Goal: Information Seeking & Learning: Learn about a topic

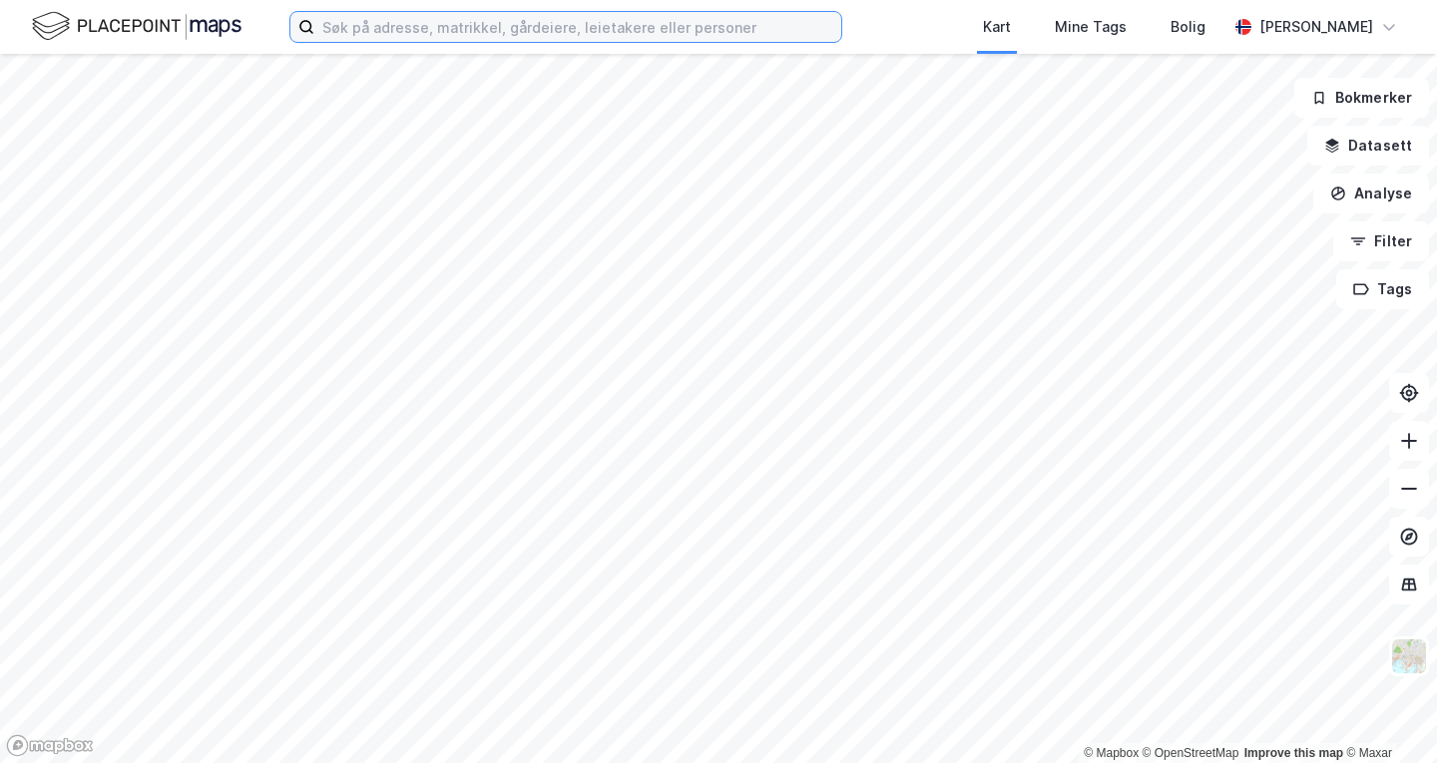
click at [474, 26] on input at bounding box center [577, 27] width 527 height 30
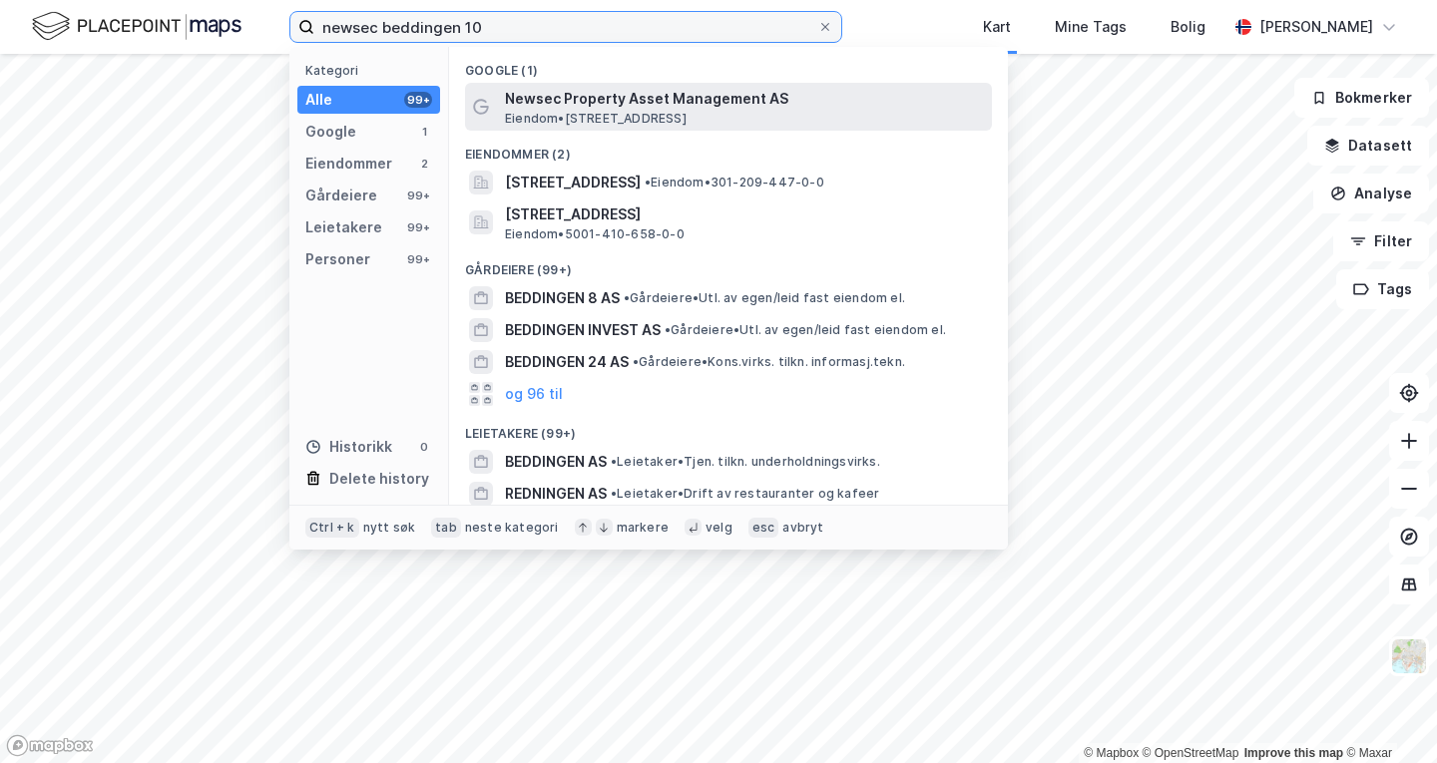
type input "newsec beddingen 10"
click at [636, 128] on div "Newsec Property Asset Management AS Eiendom • [STREET_ADDRESS]" at bounding box center [728, 107] width 527 height 48
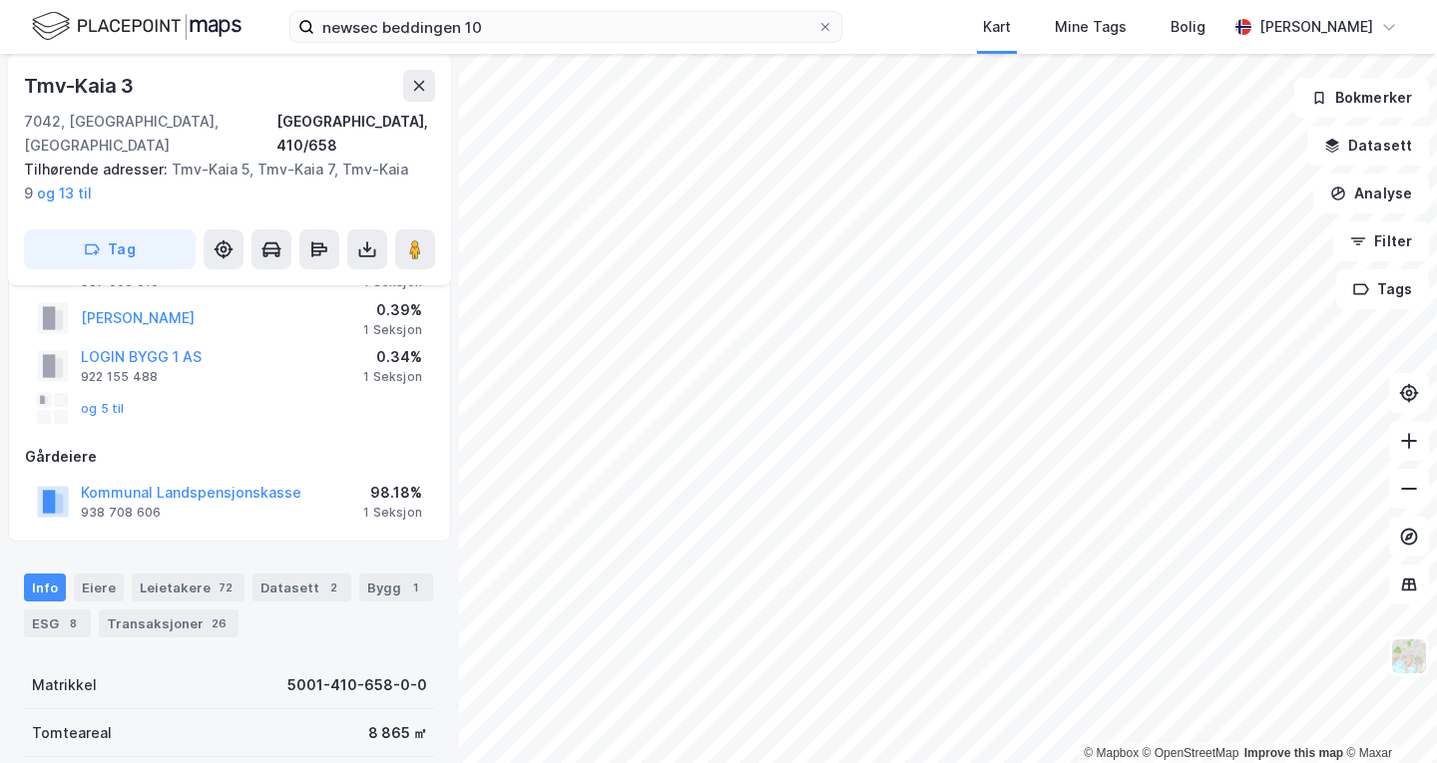
scroll to position [58, 0]
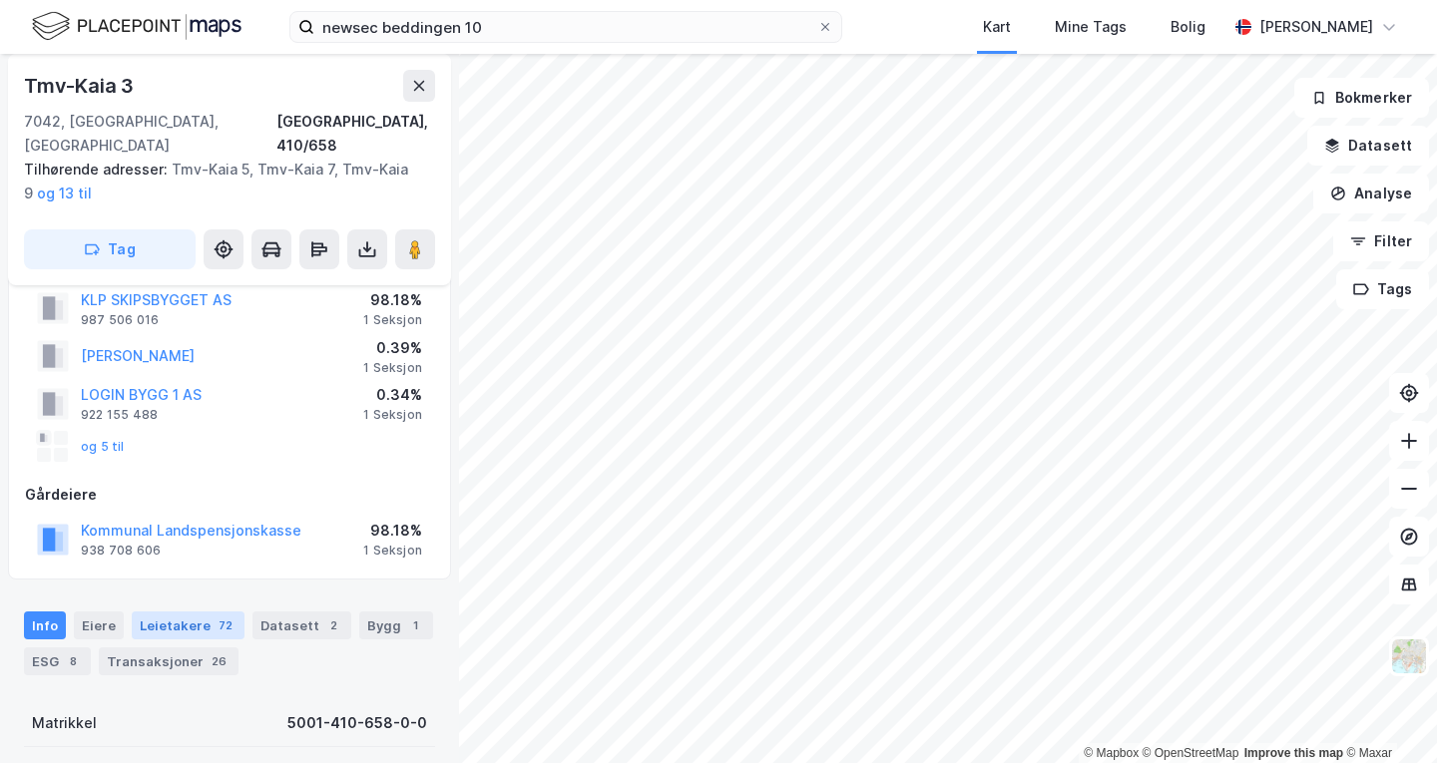
click at [164, 612] on div "Leietakere 72" at bounding box center [188, 626] width 113 height 28
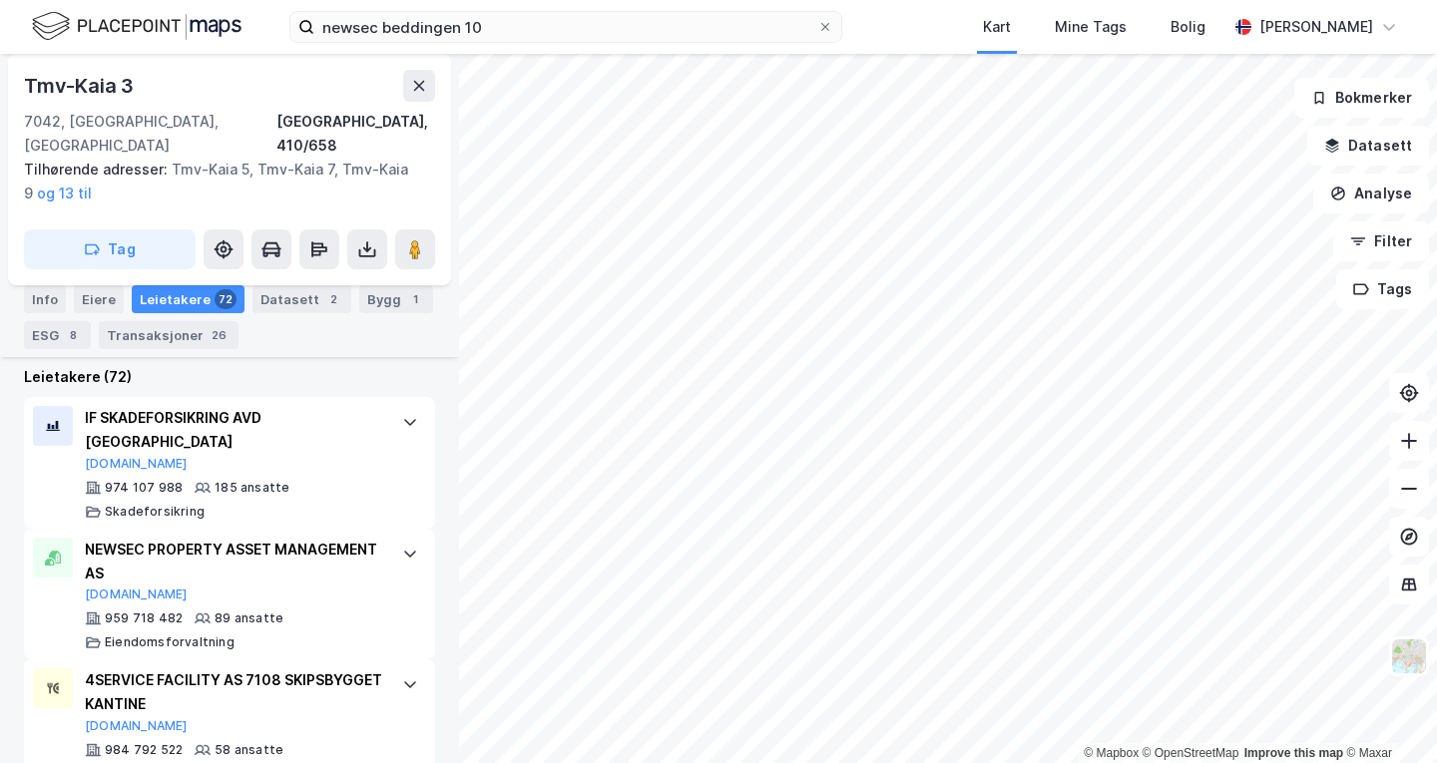
scroll to position [723, 0]
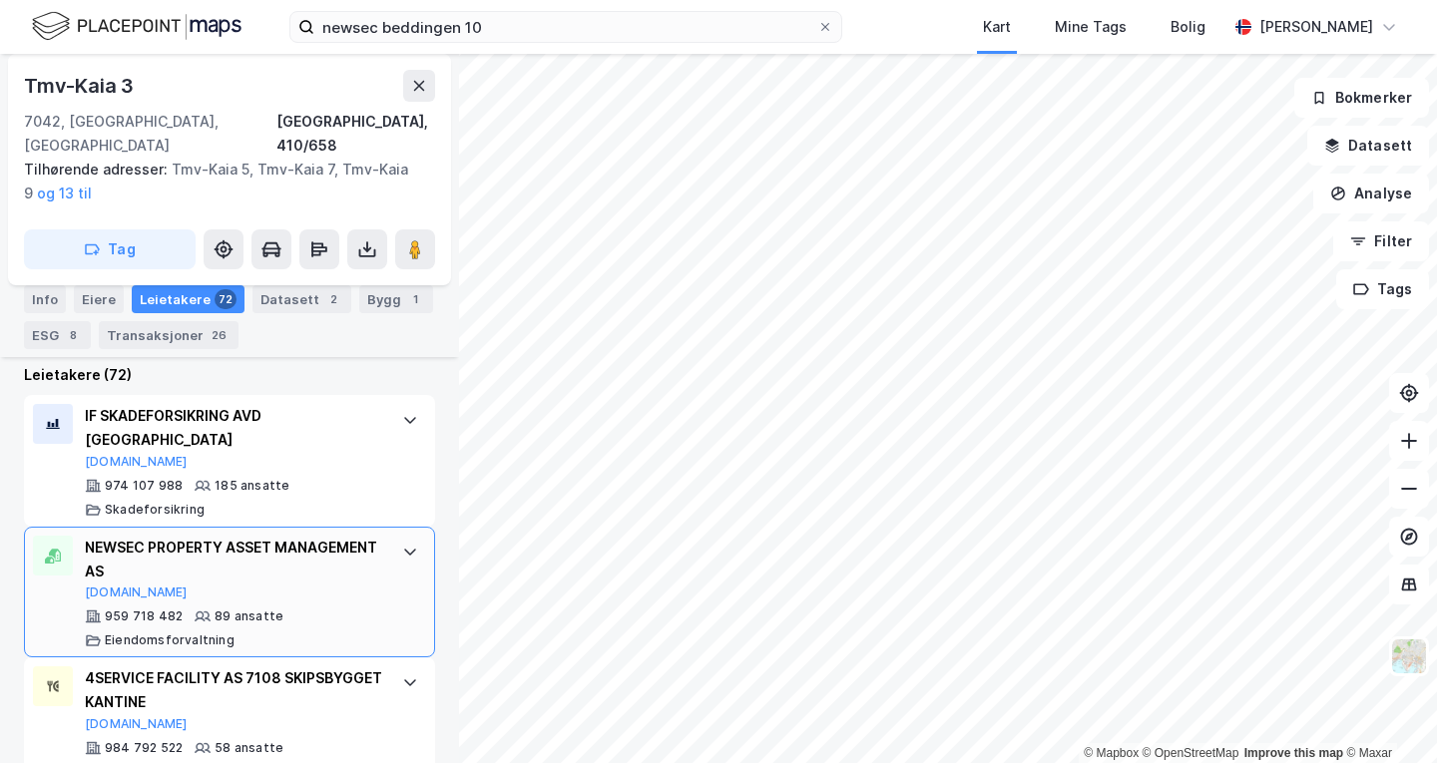
click at [402, 544] on icon at bounding box center [410, 552] width 16 height 16
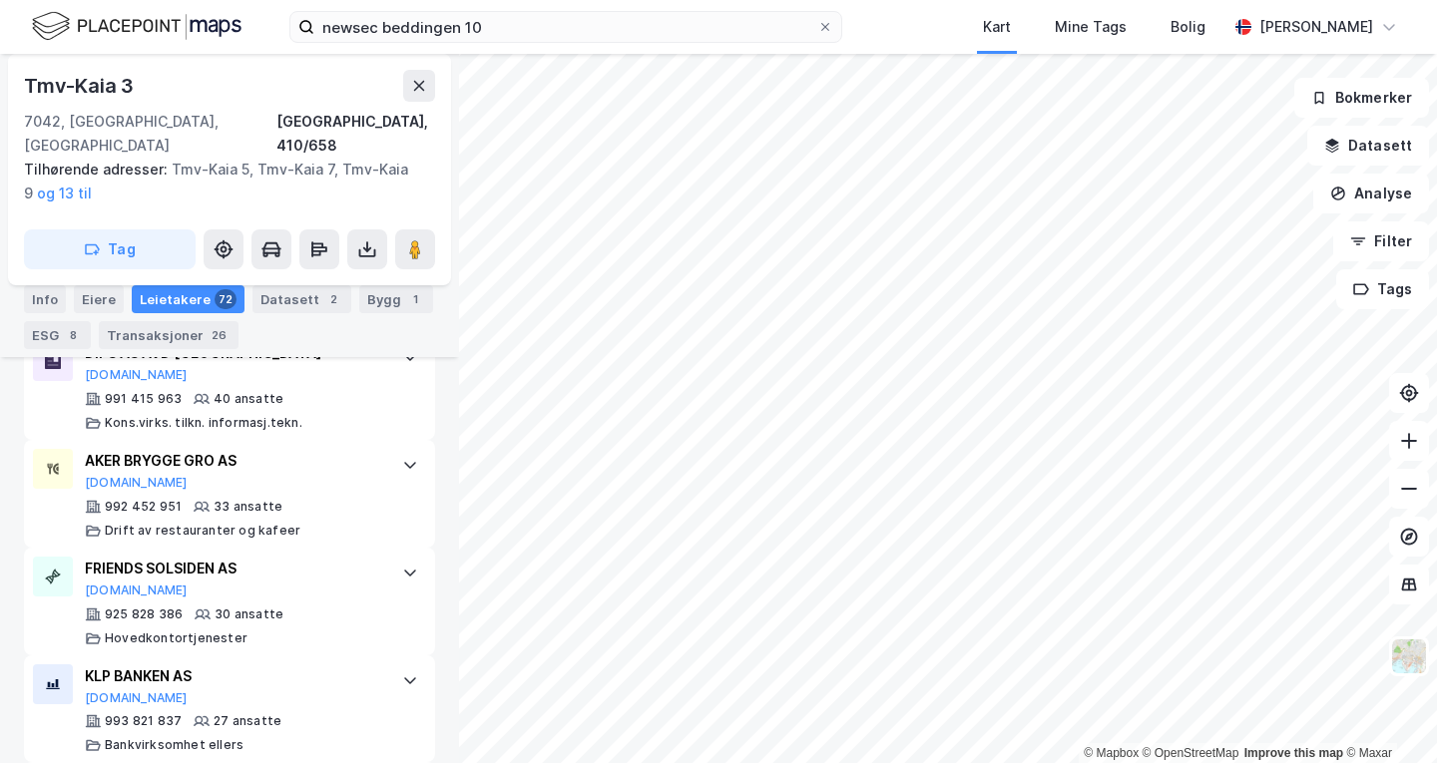
scroll to position [2489, 0]
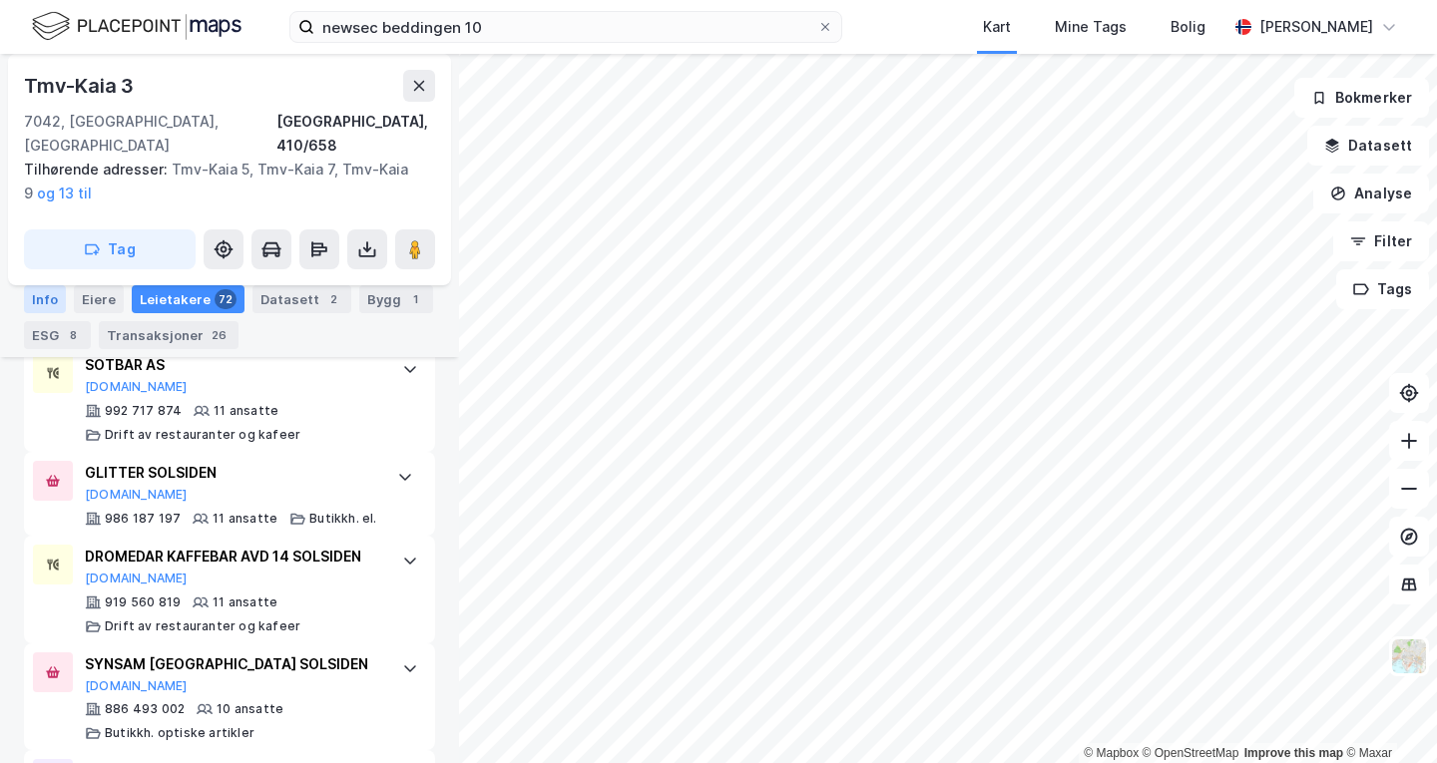
click at [38, 296] on div "Info" at bounding box center [45, 299] width 42 height 28
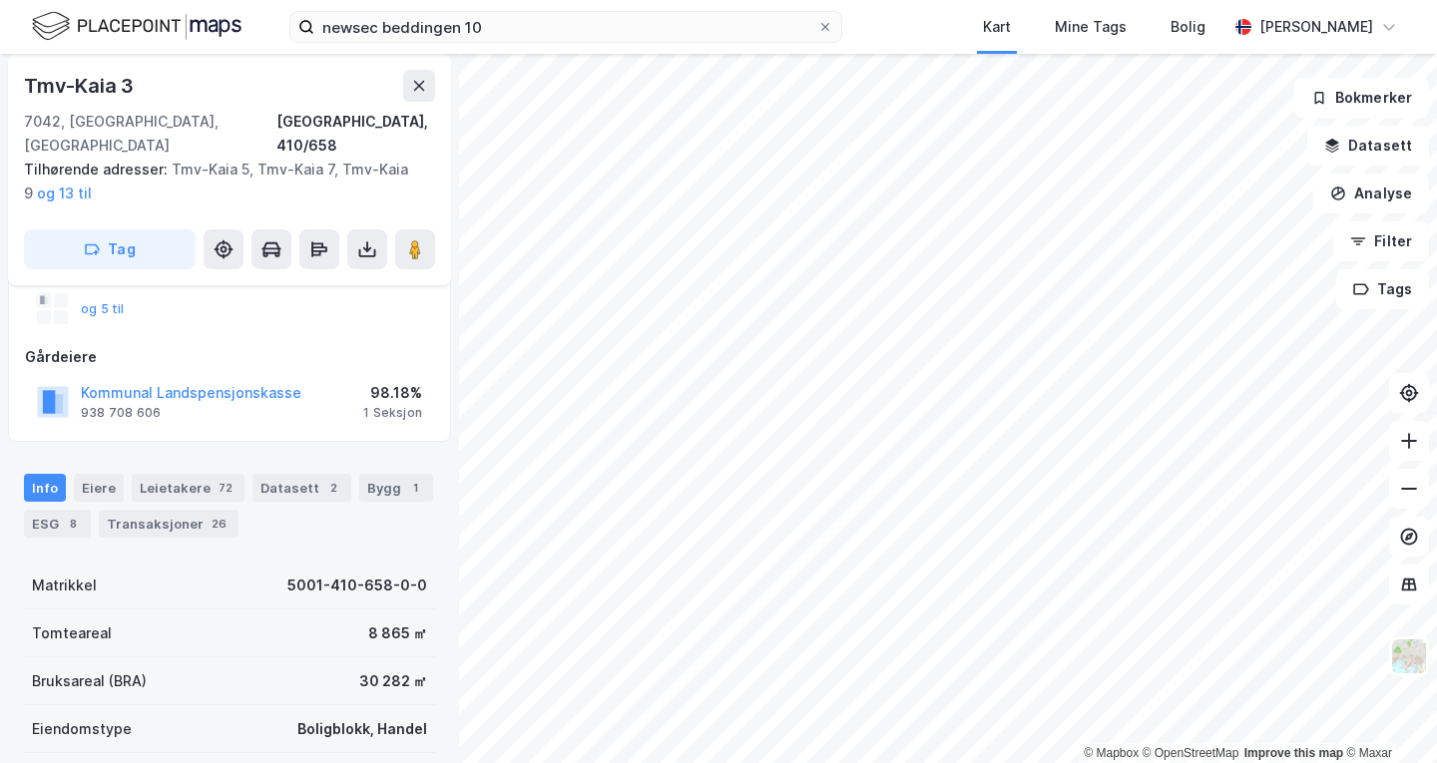
scroll to position [195, 0]
click at [272, 475] on div "Datasett 2" at bounding box center [301, 489] width 99 height 28
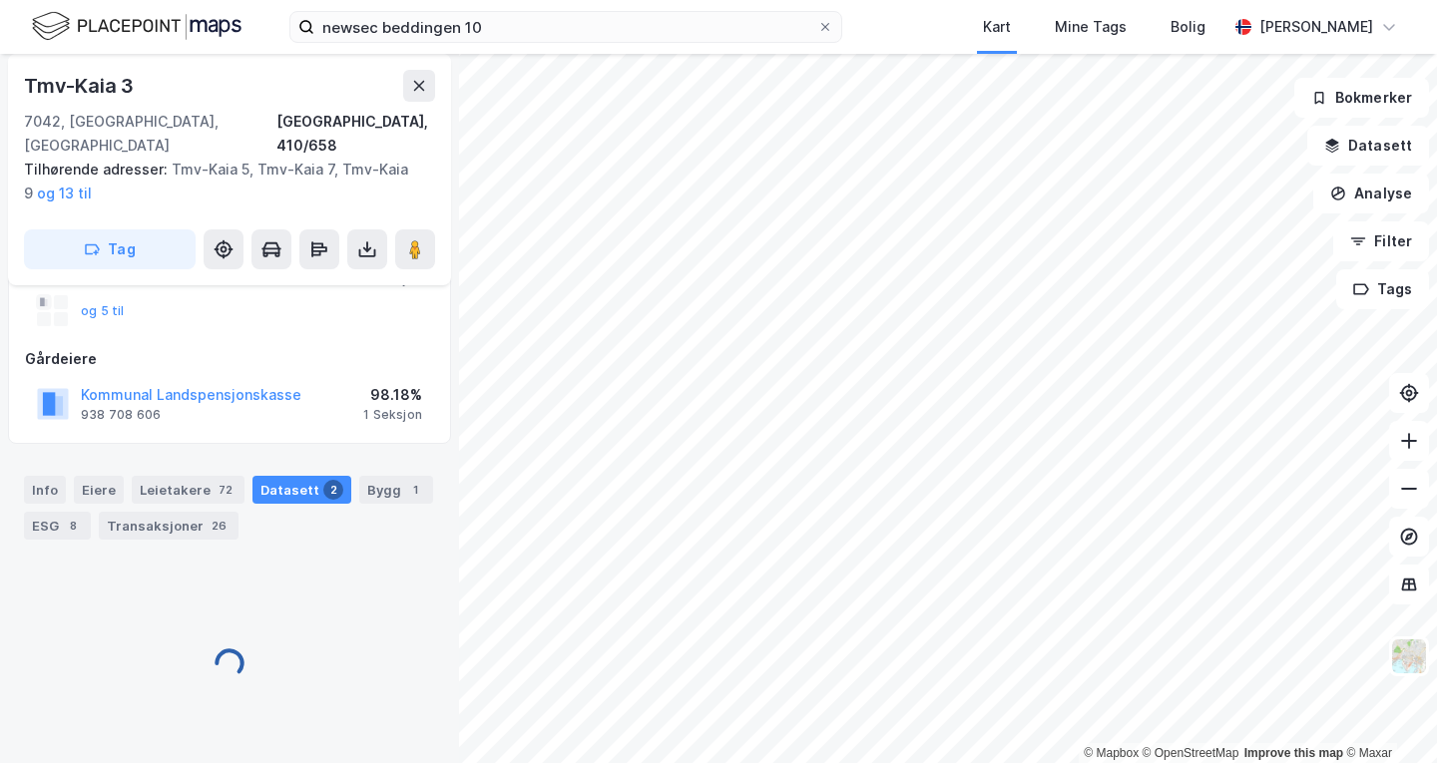
scroll to position [184, 0]
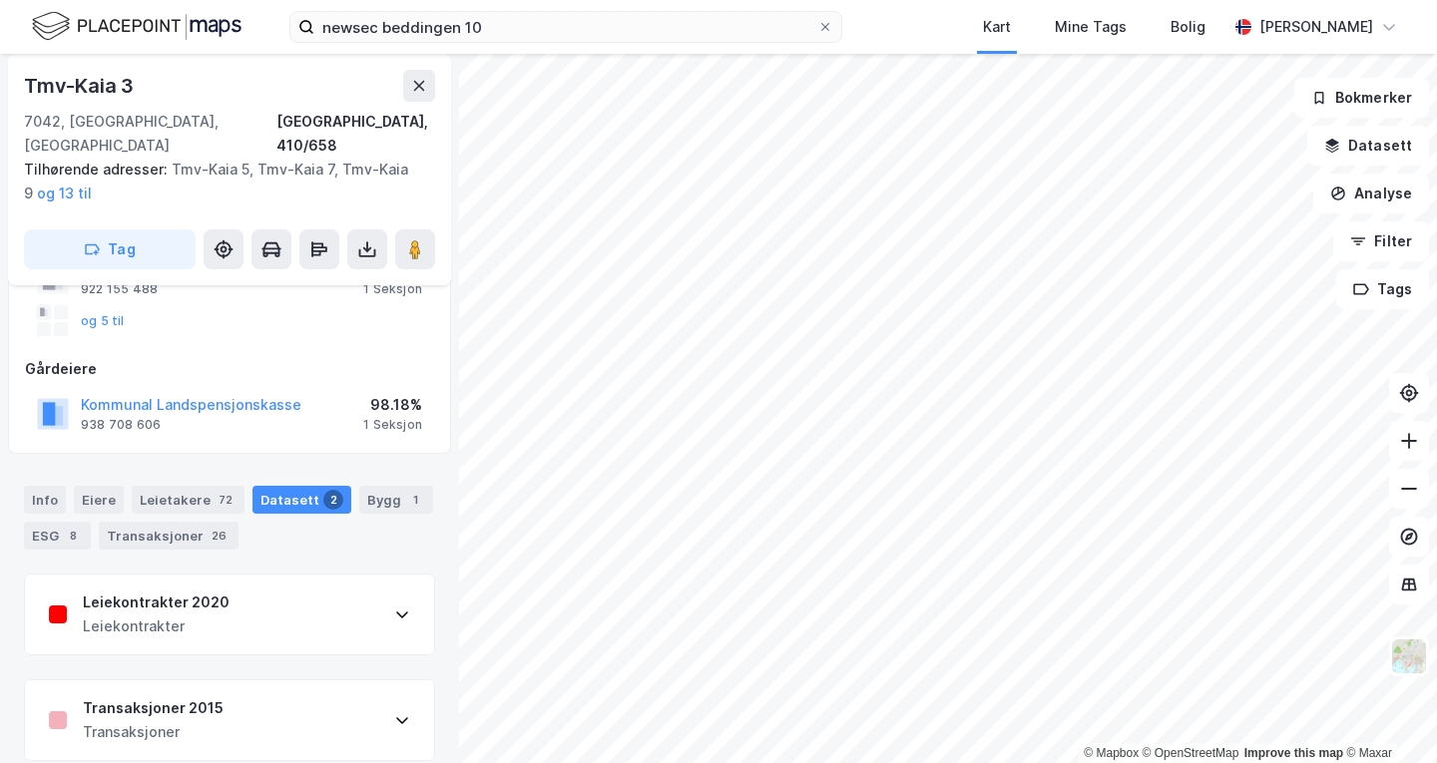
click at [267, 589] on div "Leiekontrakter 2020 Leiekontrakter" at bounding box center [229, 615] width 409 height 80
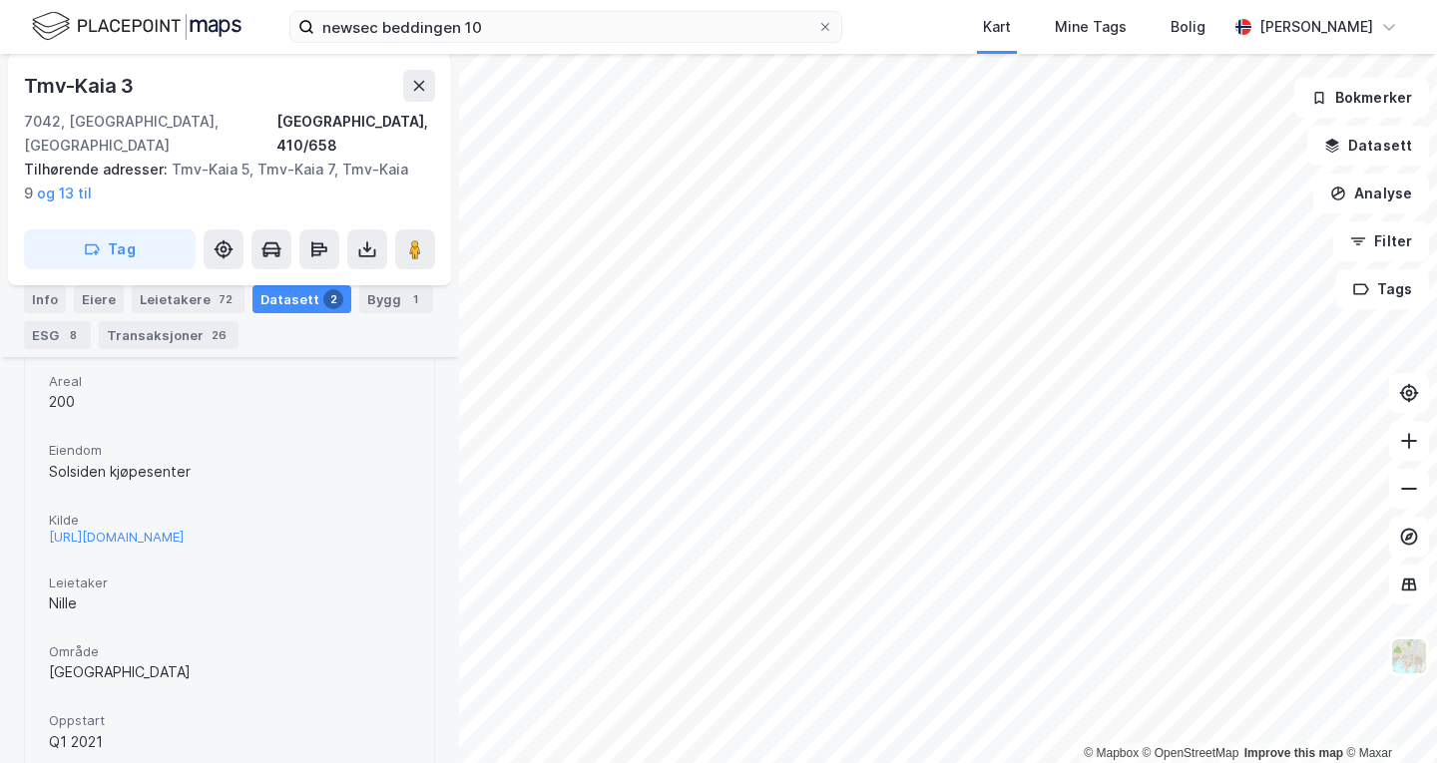
scroll to position [502, 0]
click at [168, 523] on div "[URL][DOMAIN_NAME]" at bounding box center [116, 531] width 135 height 17
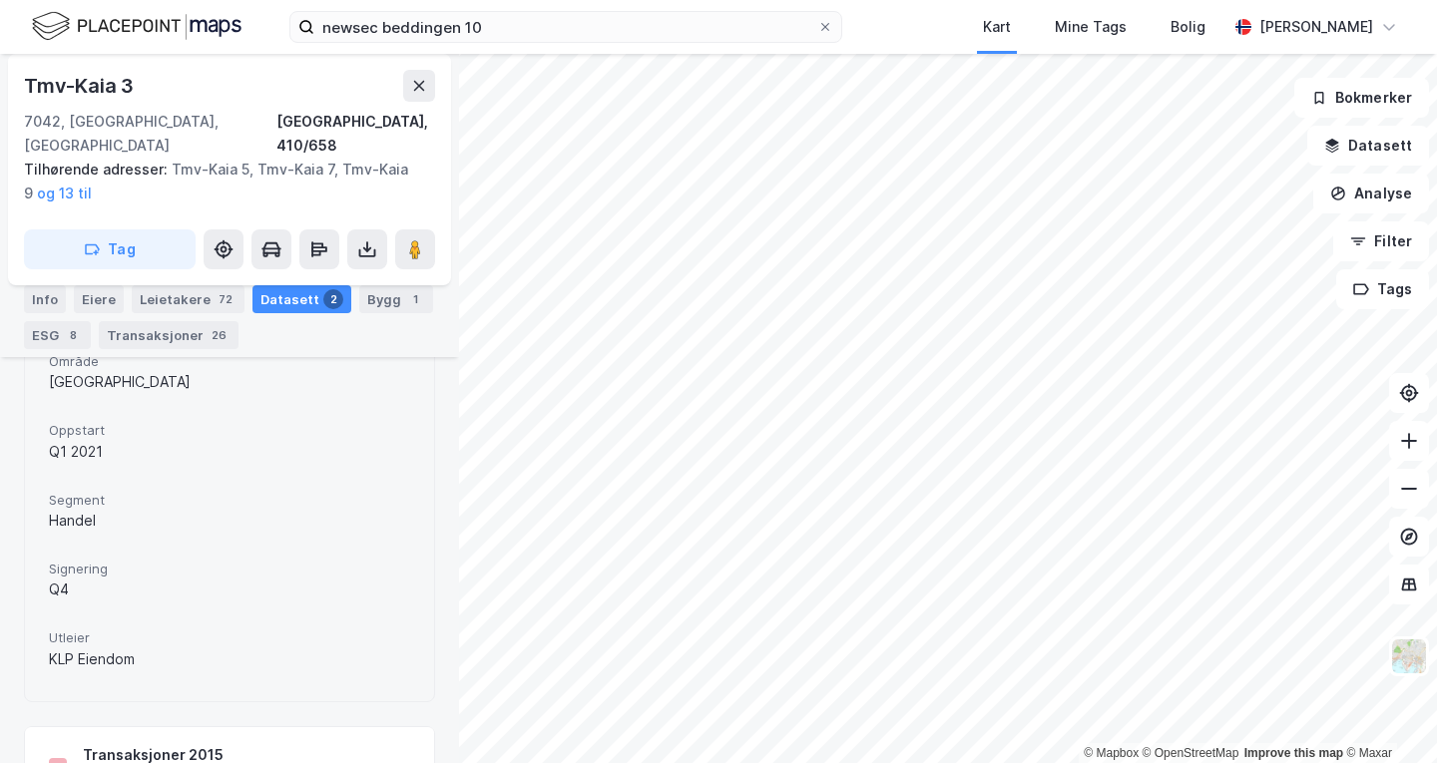
scroll to position [849, 0]
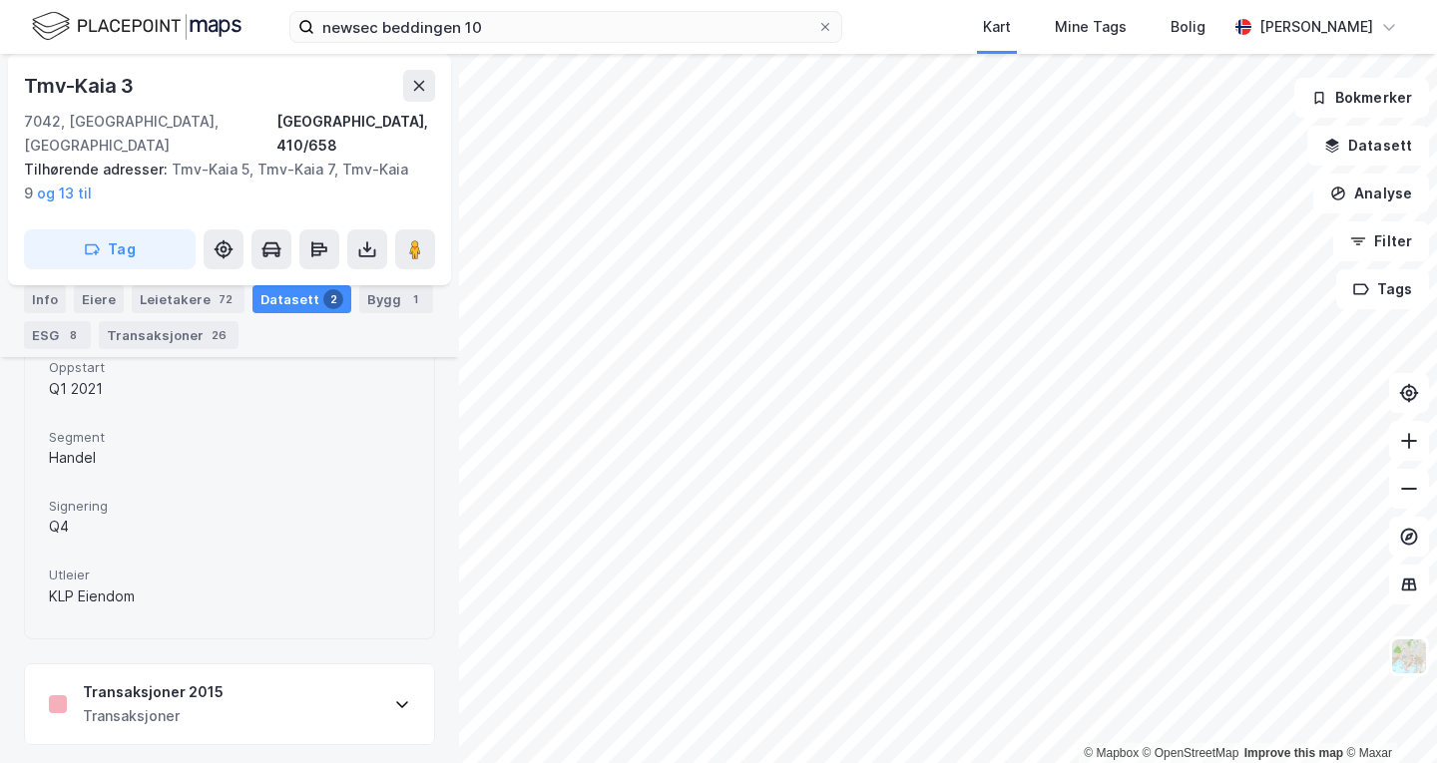
click at [378, 692] on div "Transaksjoner 2015 Transaksjoner" at bounding box center [229, 705] width 409 height 80
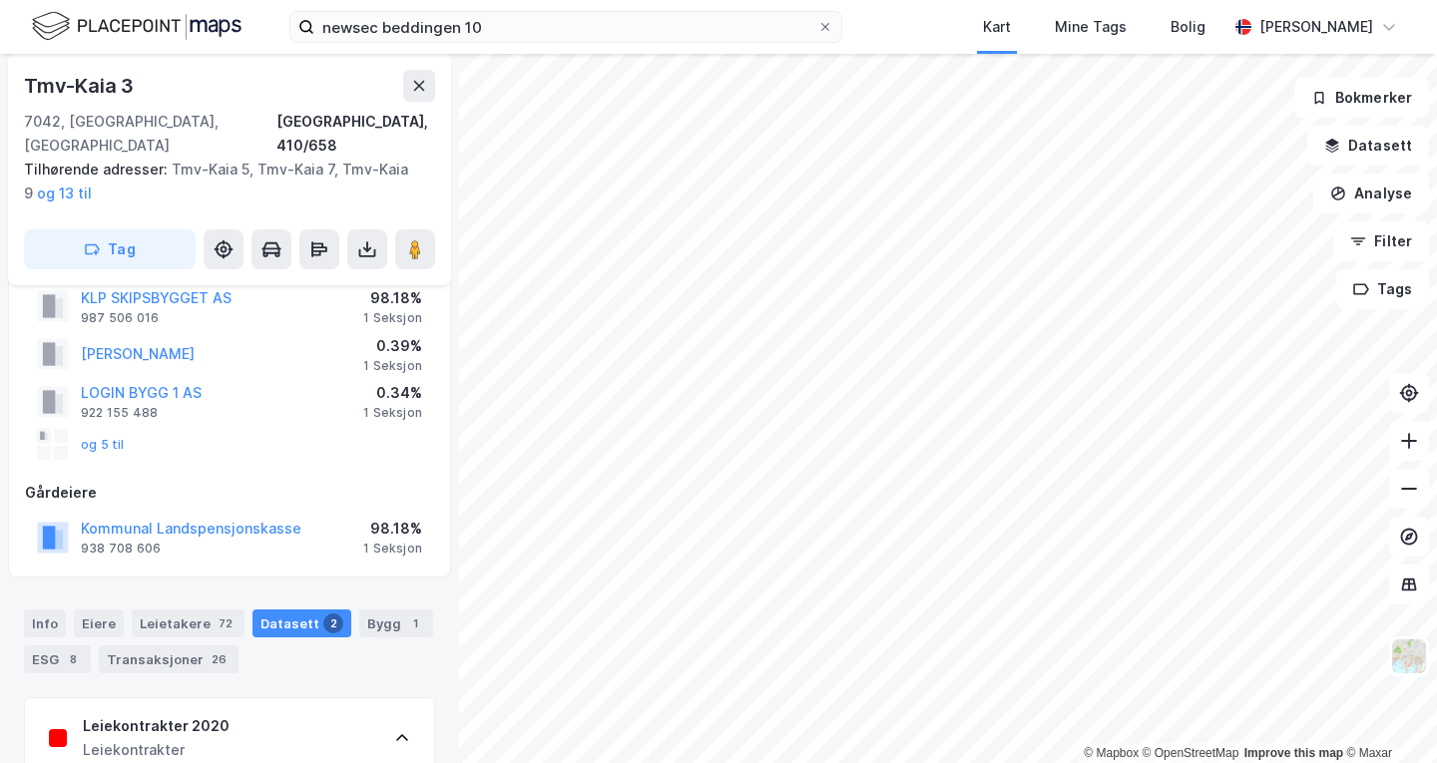
scroll to position [0, 0]
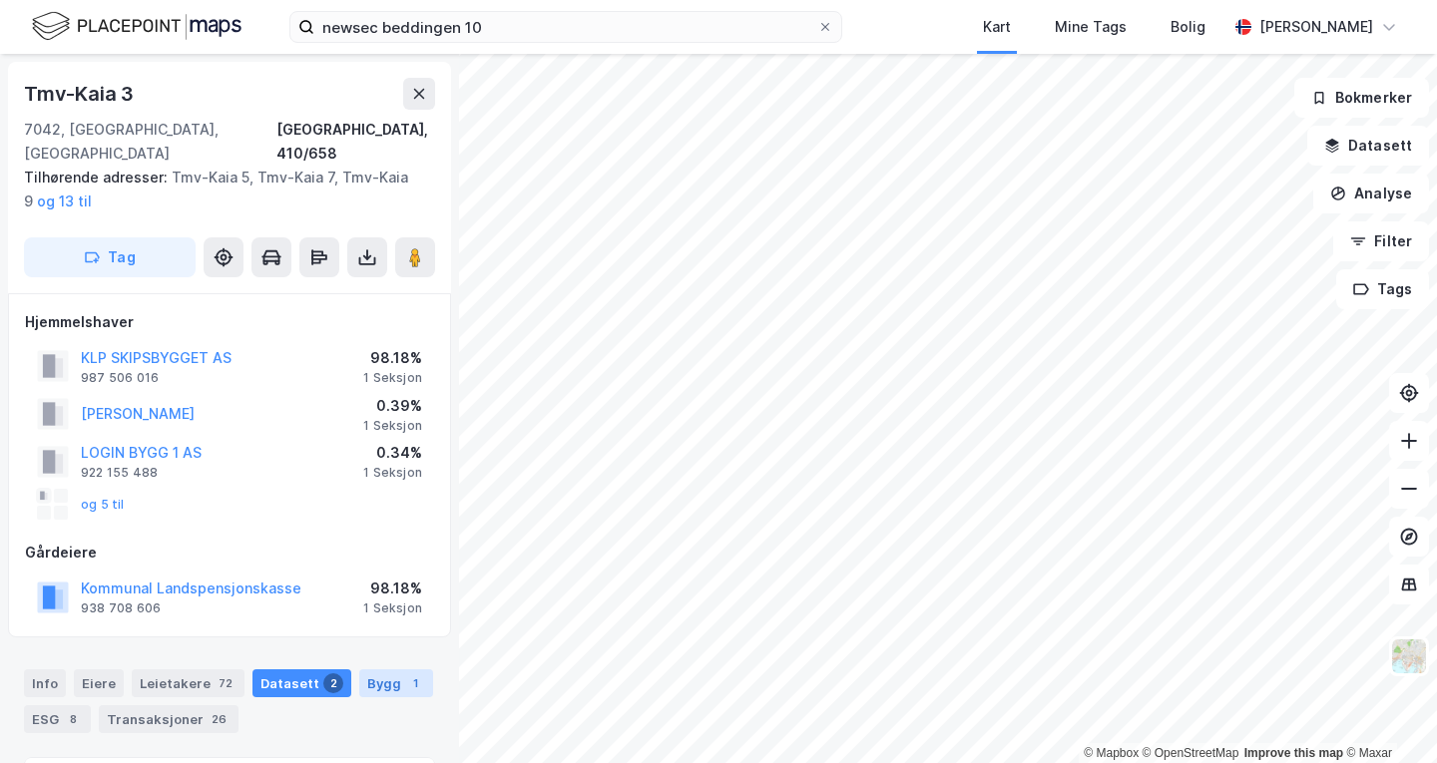
click at [361, 670] on div "Bygg 1" at bounding box center [396, 684] width 74 height 28
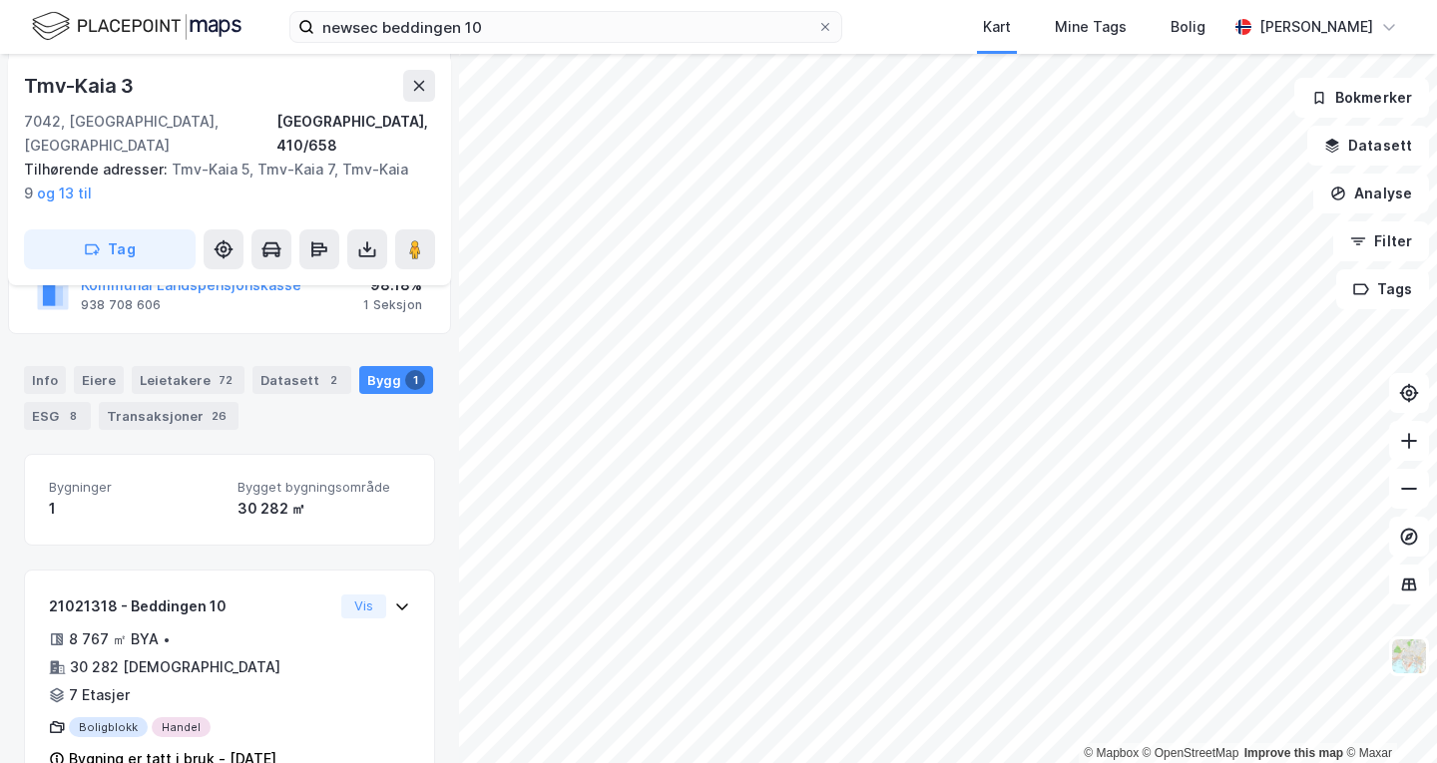
scroll to position [308, 0]
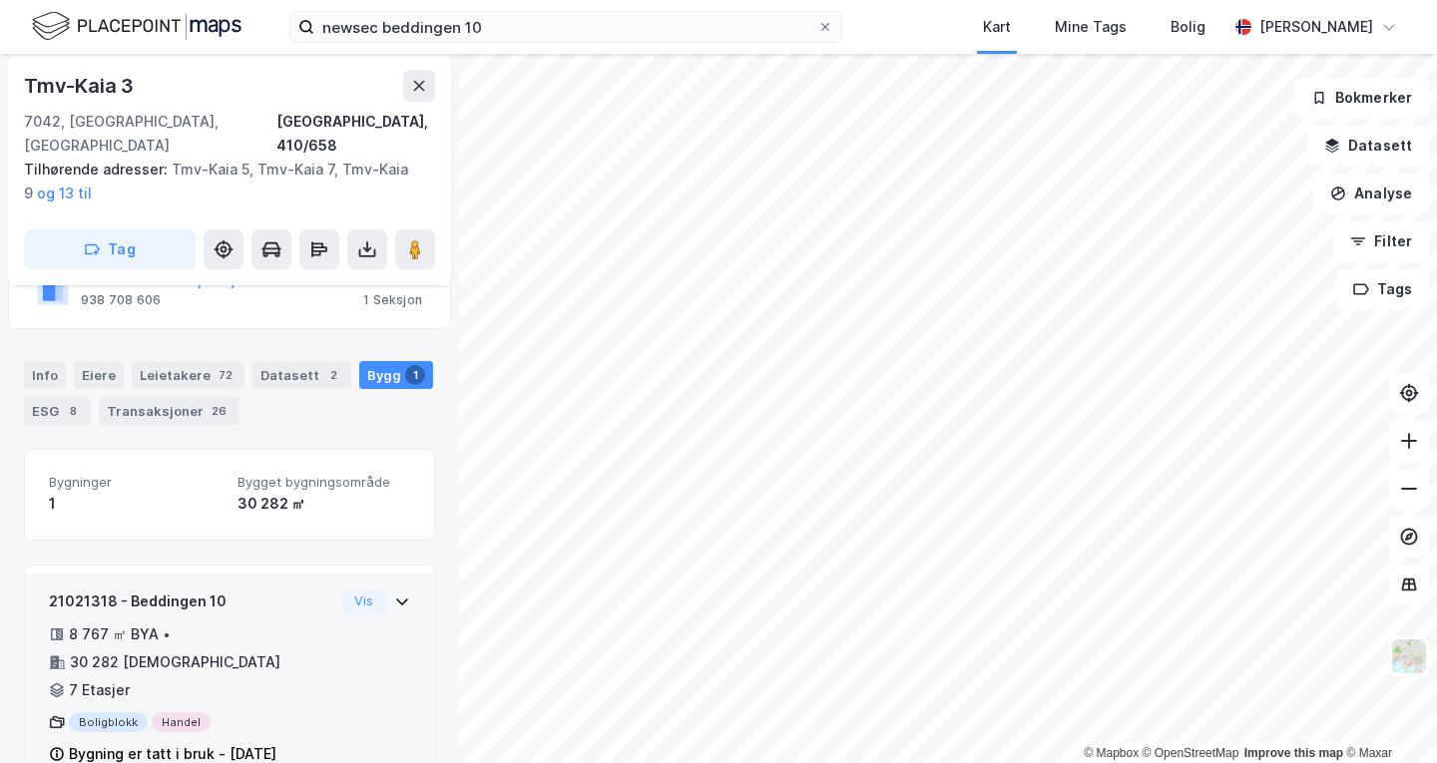
click at [394, 594] on icon at bounding box center [402, 602] width 16 height 16
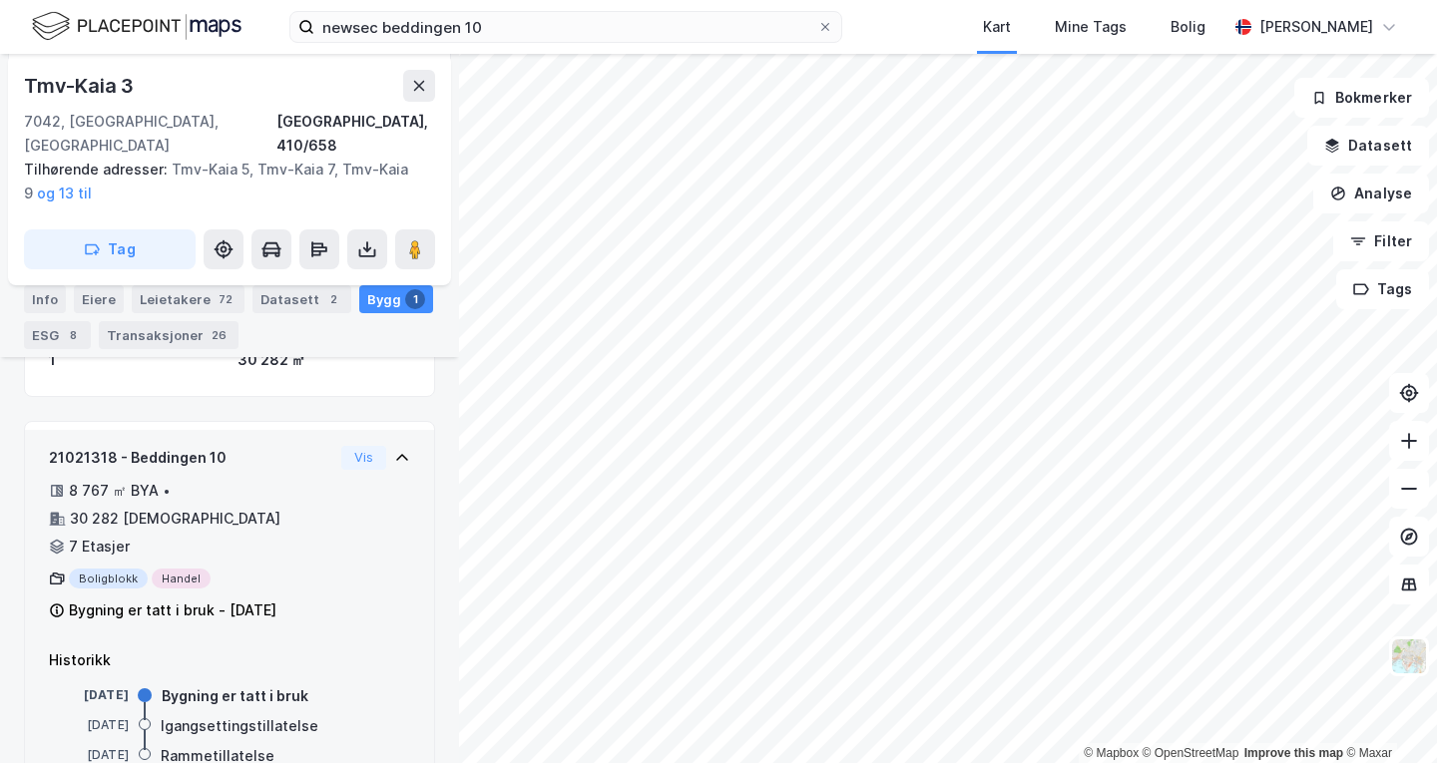
scroll to position [462, 0]
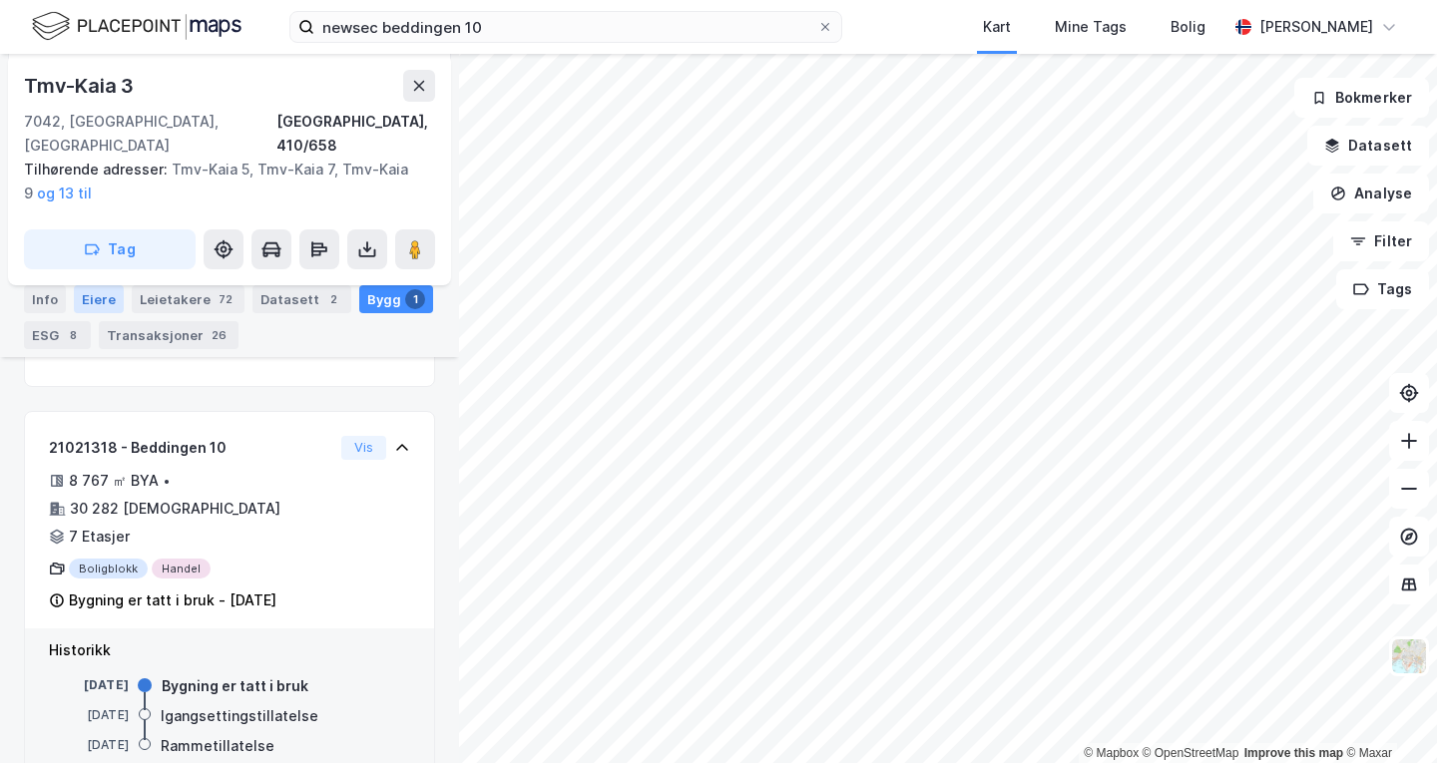
click at [105, 294] on div "Eiere" at bounding box center [99, 299] width 50 height 28
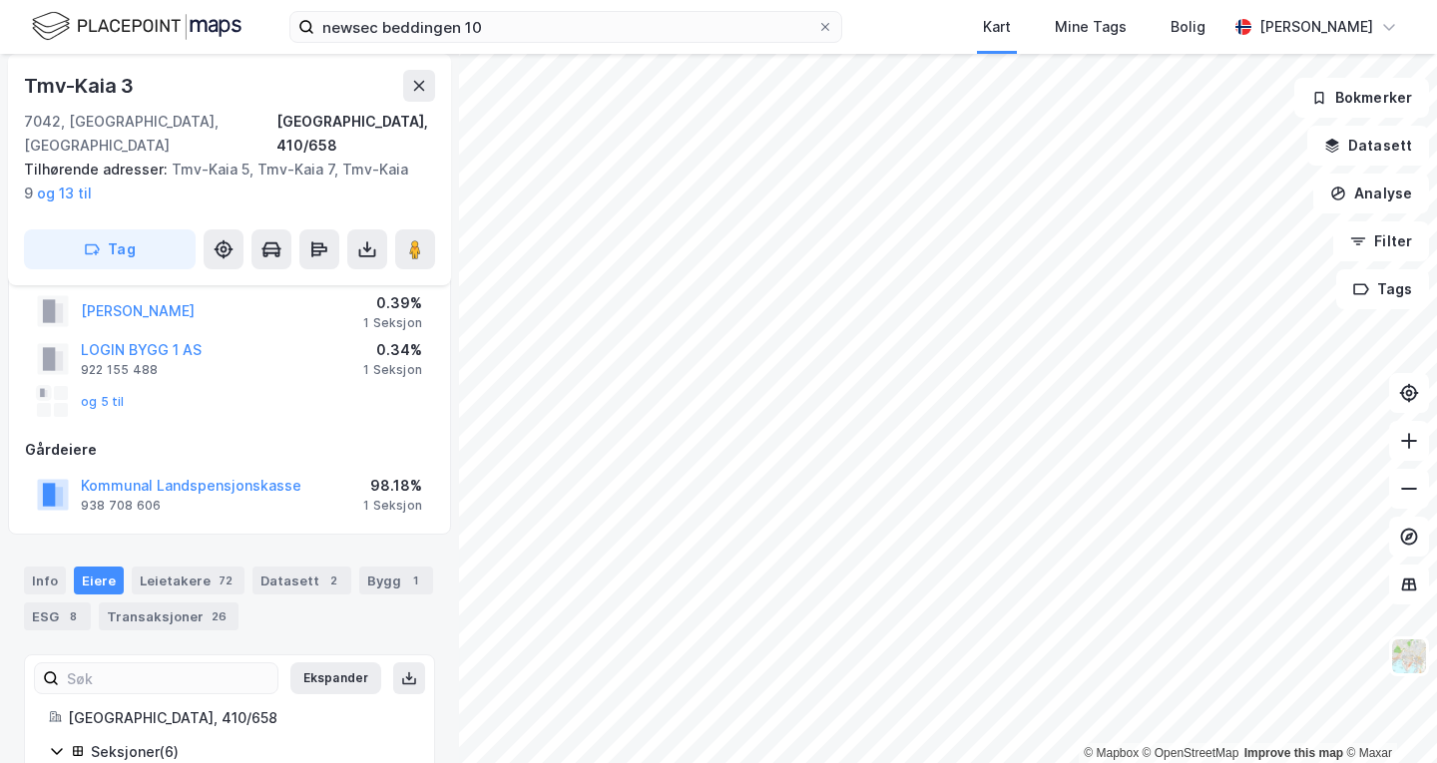
scroll to position [343, 0]
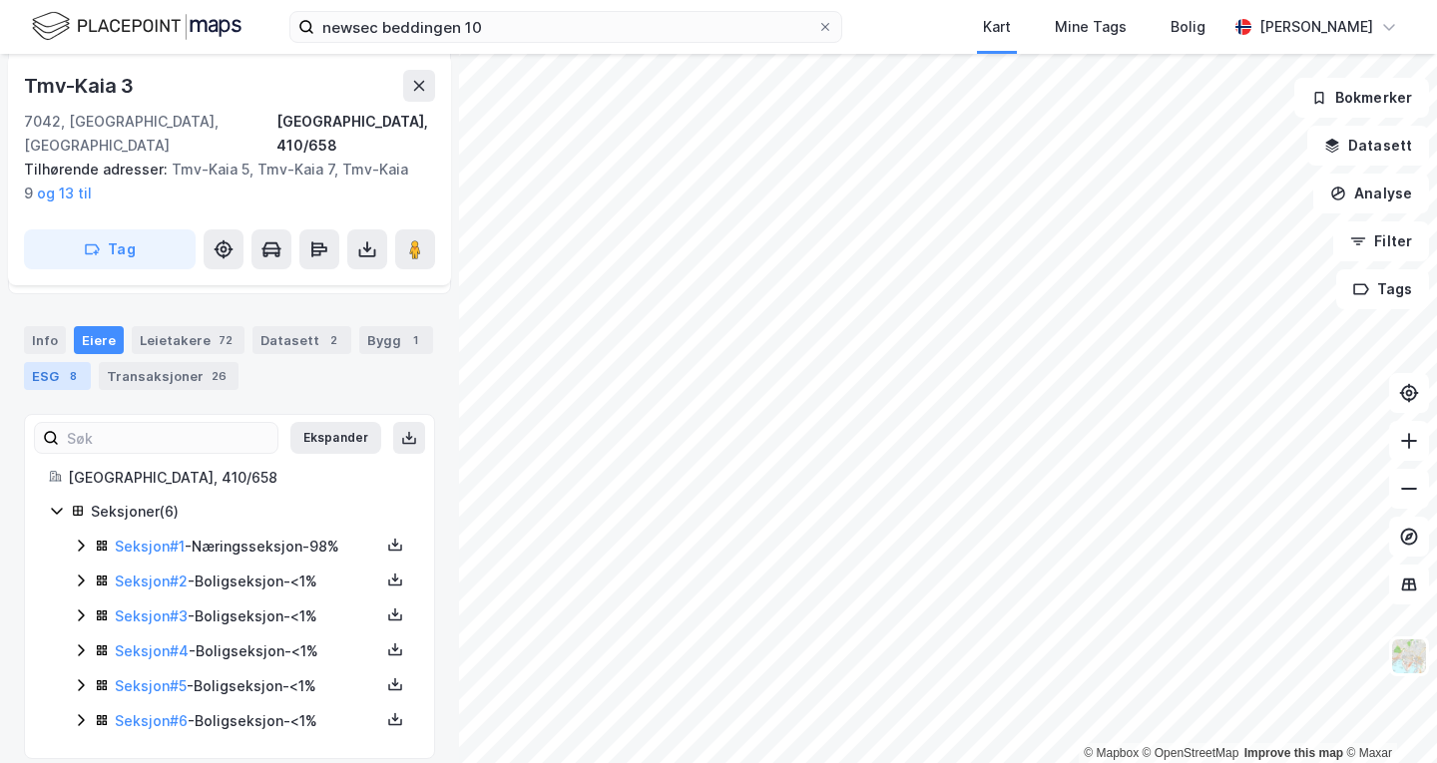
click at [58, 362] on div "ESG 8" at bounding box center [57, 376] width 67 height 28
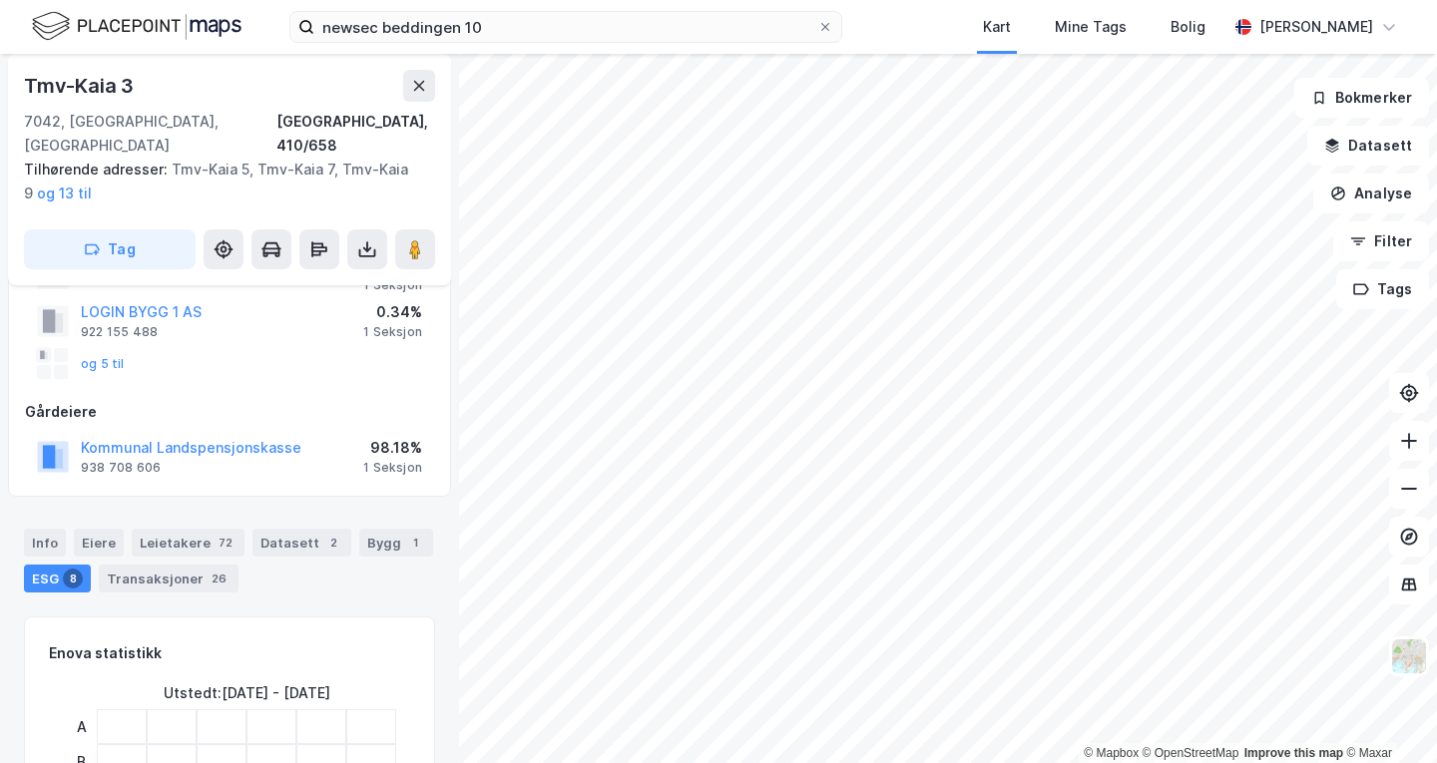
scroll to position [143, 0]
click at [49, 527] on div "Info" at bounding box center [45, 541] width 42 height 28
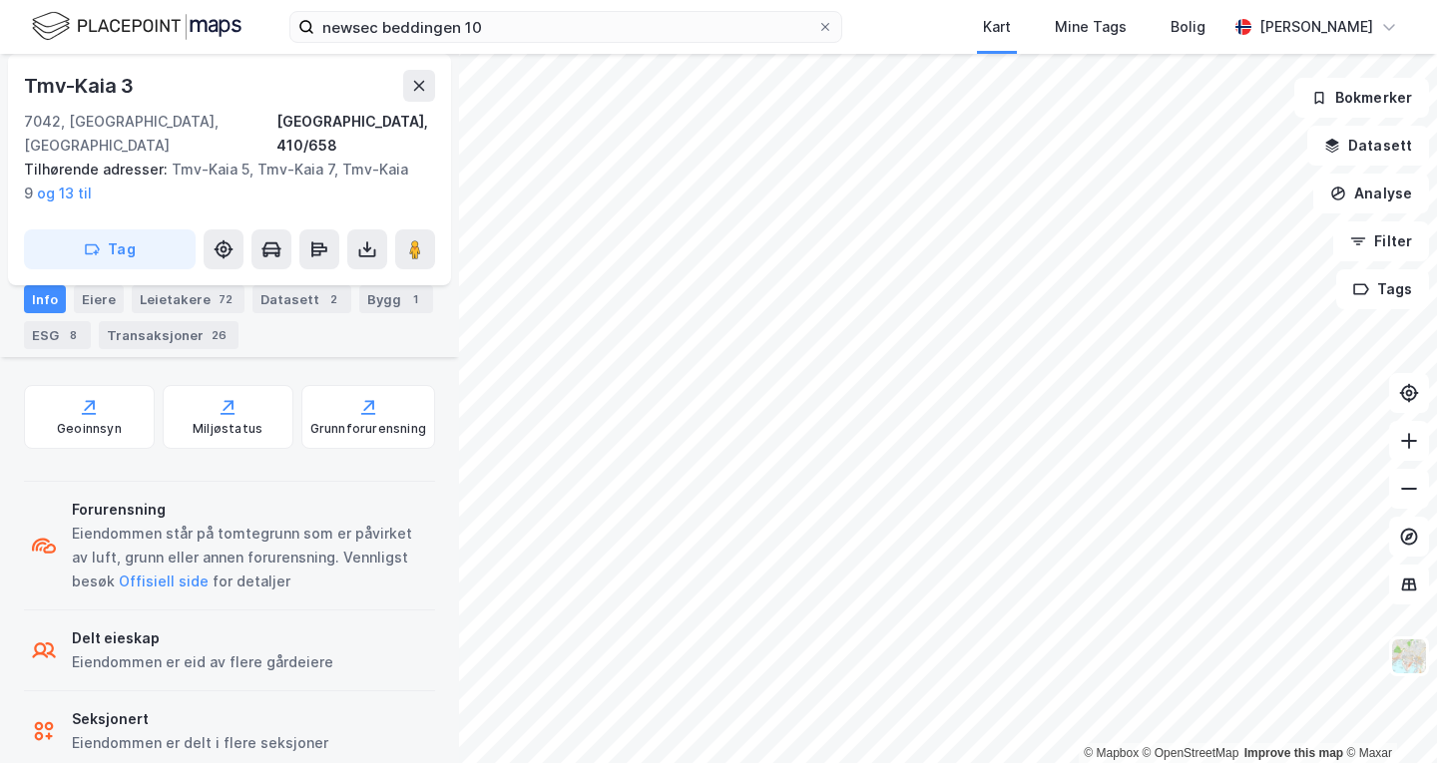
scroll to position [794, 0]
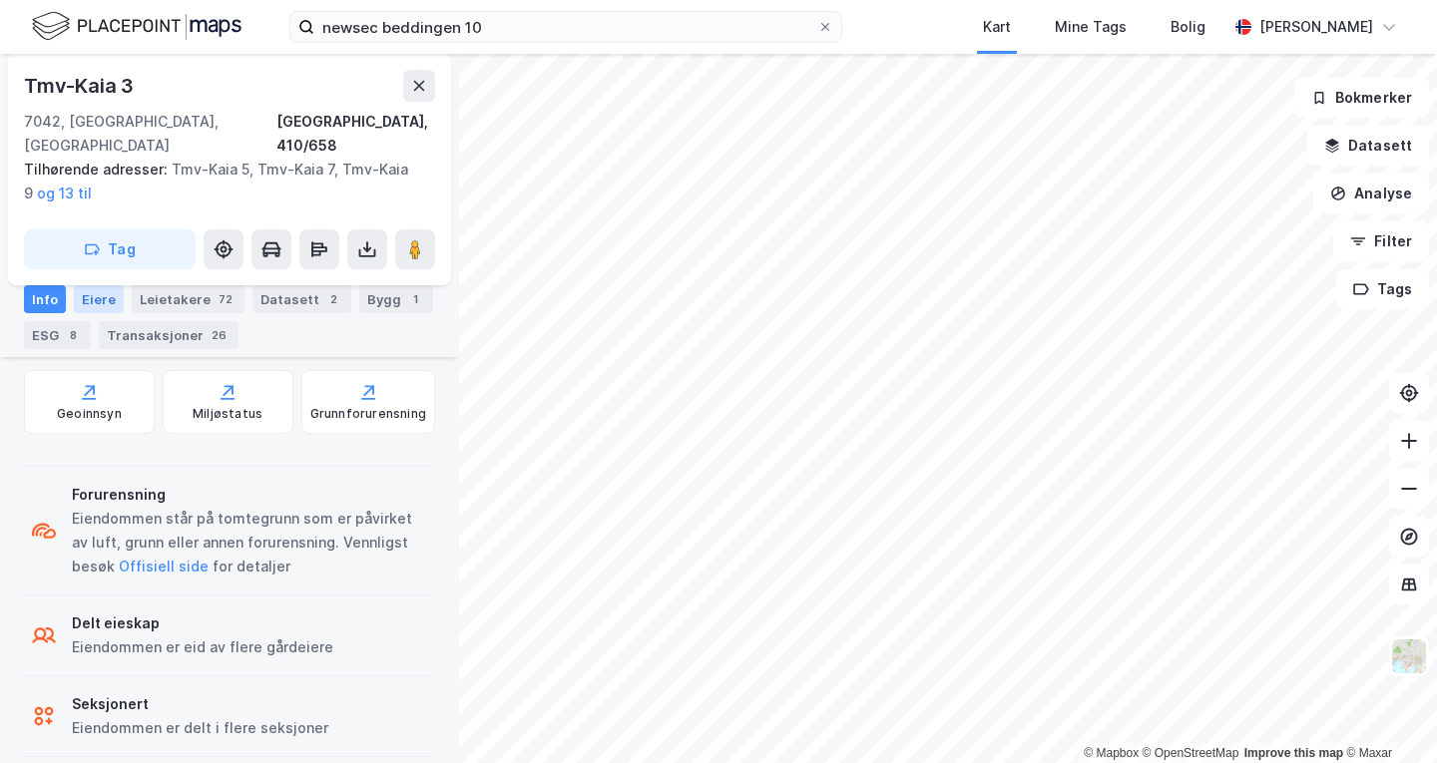
click at [92, 298] on div "Eiere" at bounding box center [99, 299] width 50 height 28
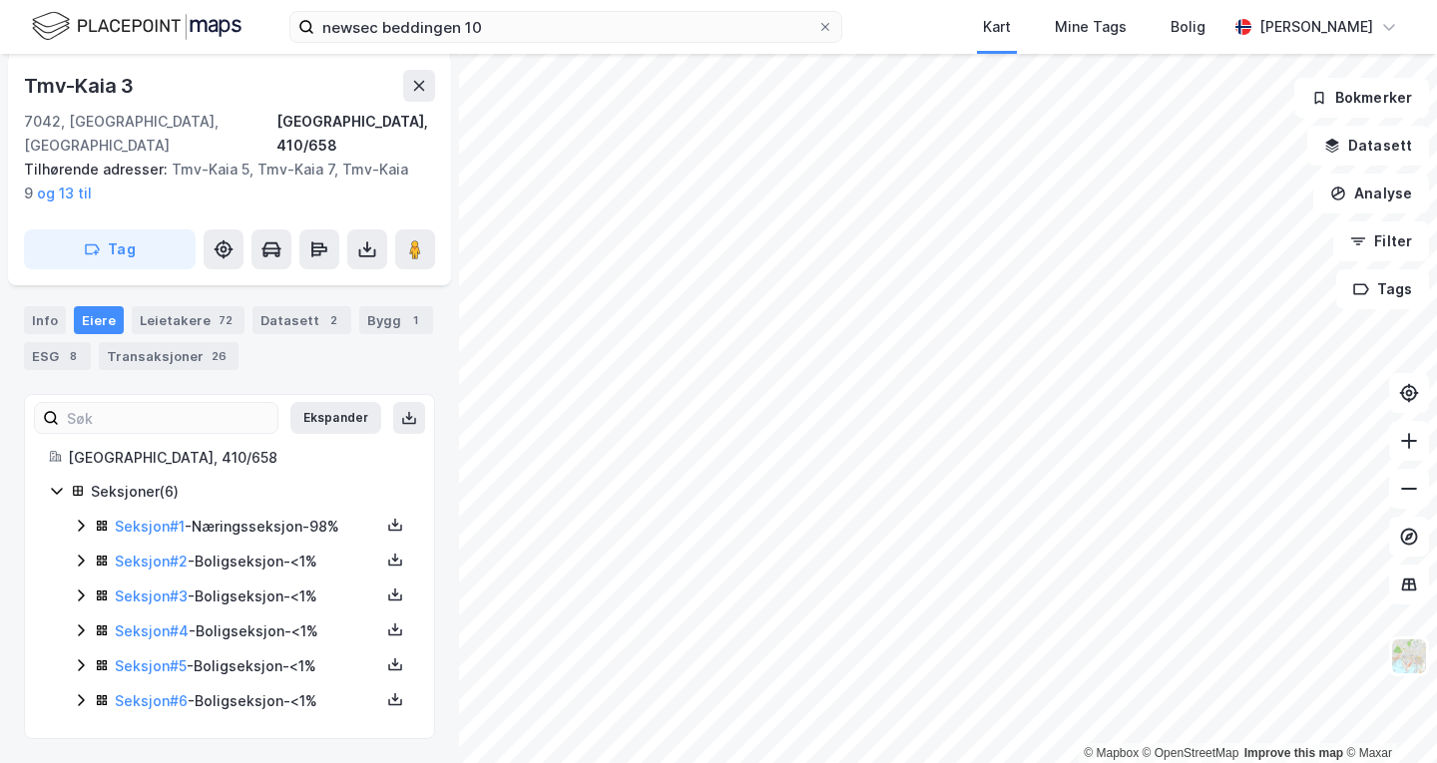
scroll to position [343, 0]
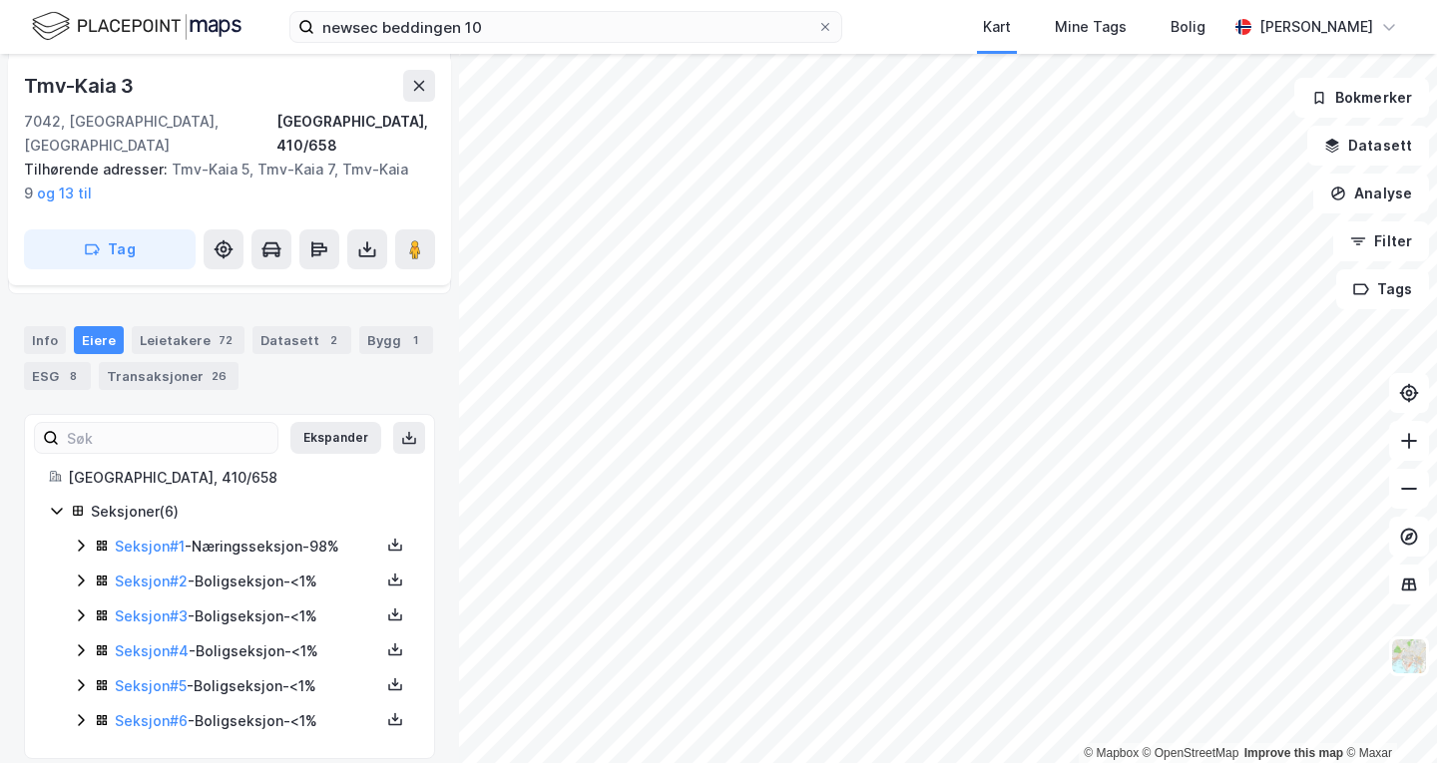
click at [203, 302] on div "Info [PERSON_NAME] 72 Datasett 2 Bygg 1 ESG 8 Transaksjoner 26" at bounding box center [229, 350] width 459 height 96
click at [200, 326] on div "Leietakere 72" at bounding box center [188, 340] width 113 height 28
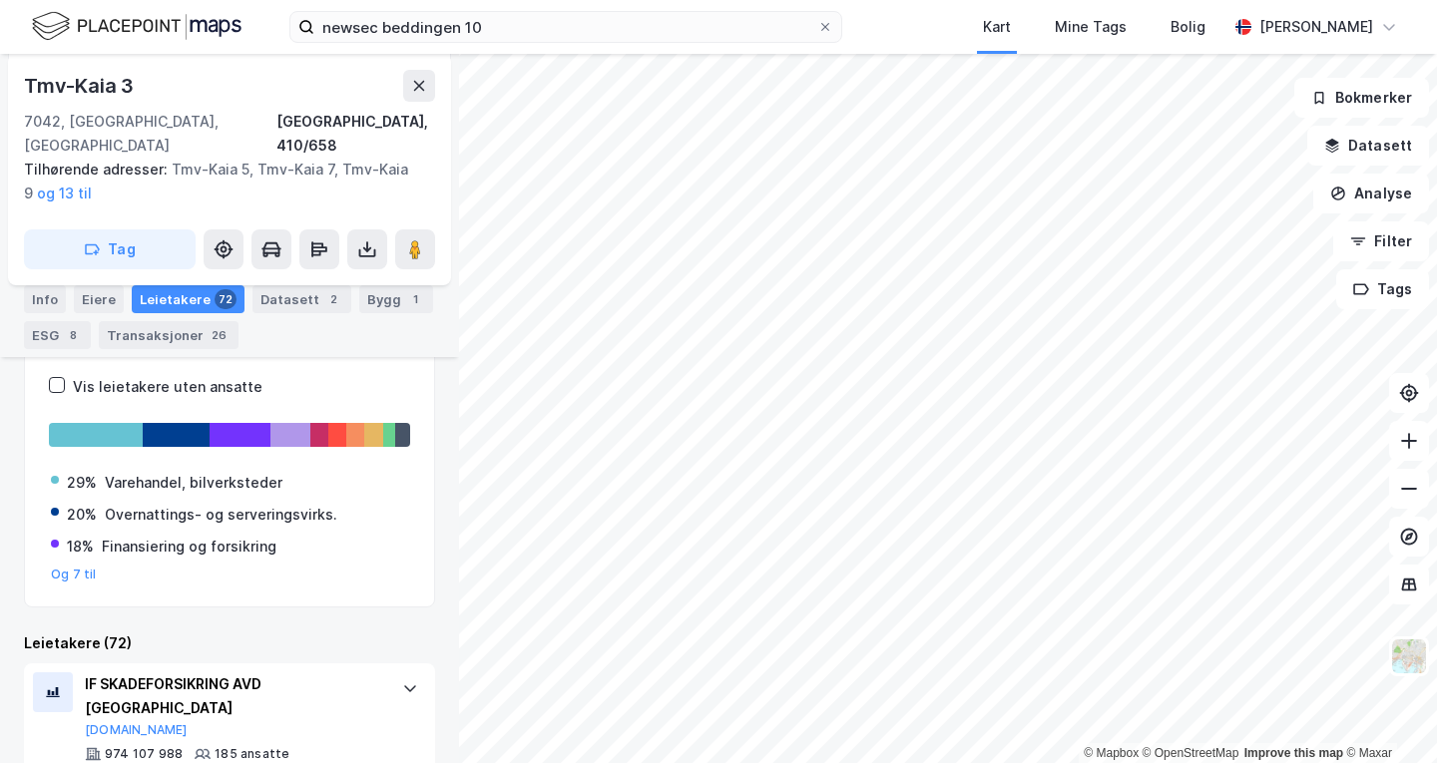
scroll to position [456, 0]
click at [72, 566] on button "Og 7 til" at bounding box center [74, 574] width 46 height 16
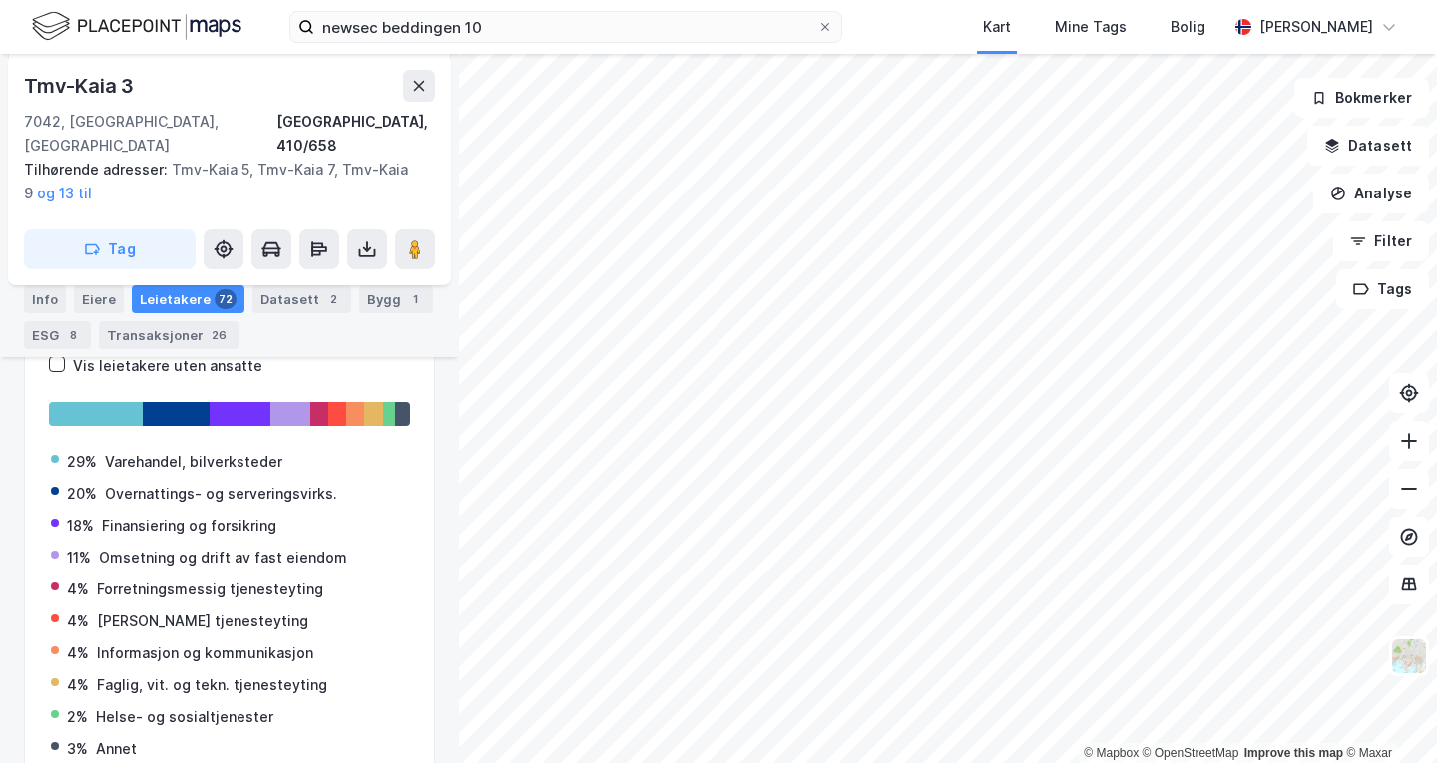
scroll to position [470, 0]
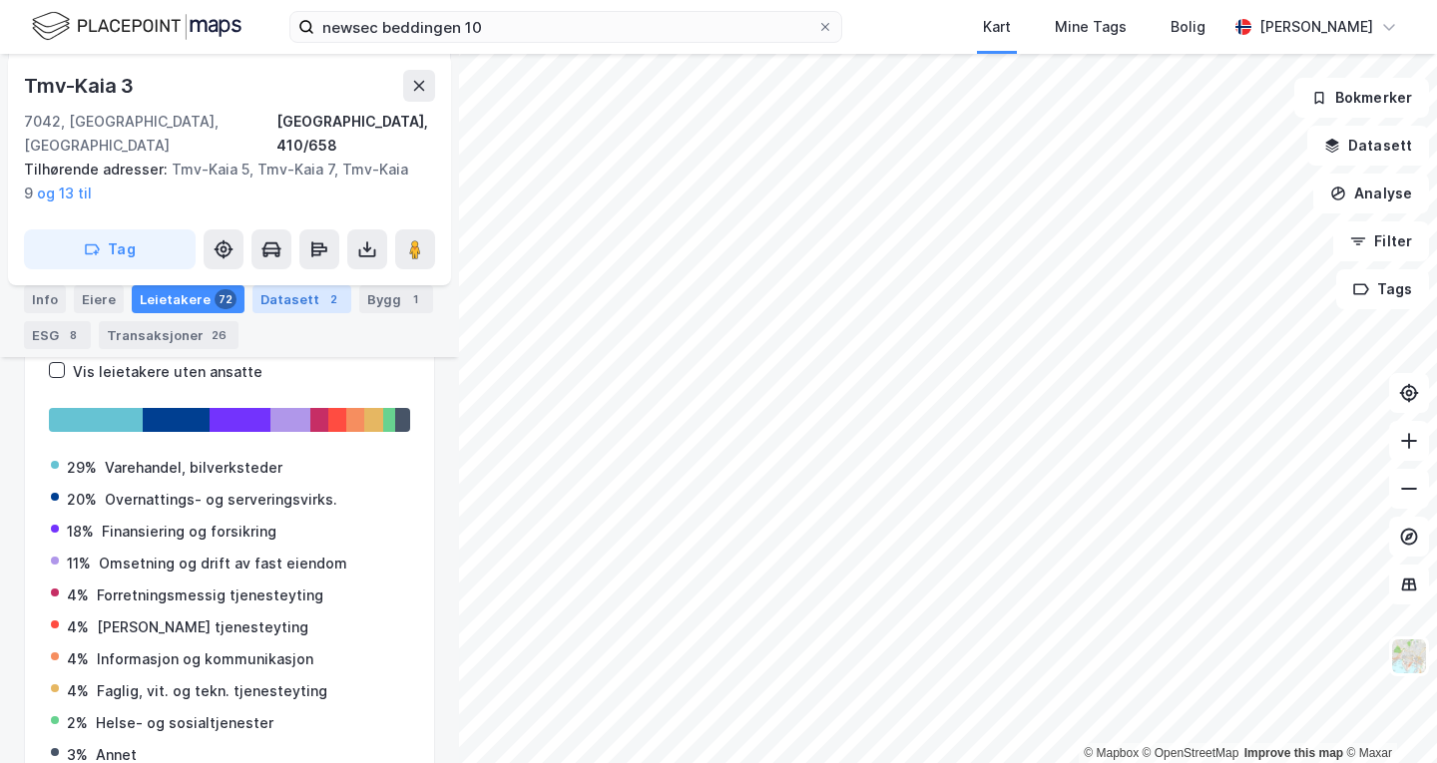
click at [274, 289] on div "Datasett 2" at bounding box center [301, 299] width 99 height 28
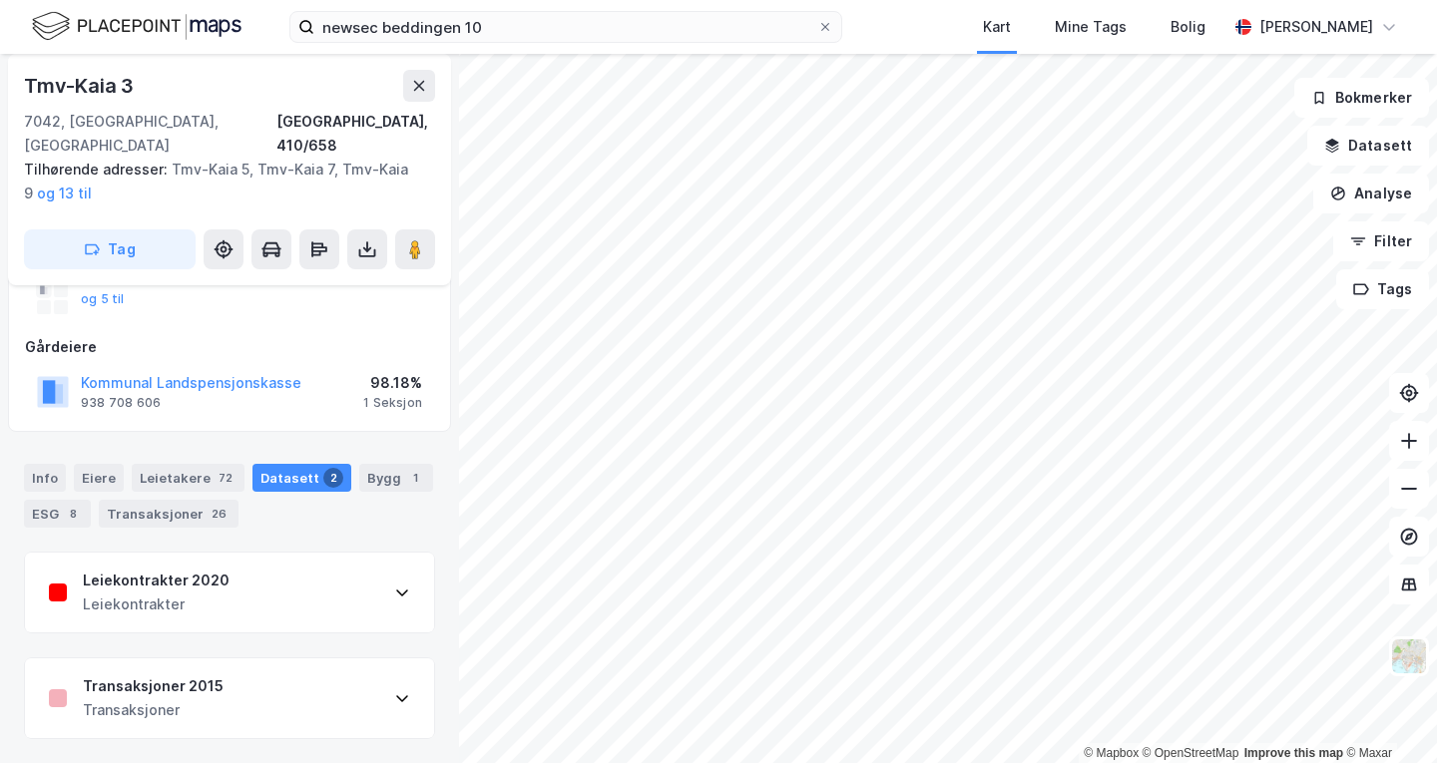
scroll to position [184, 0]
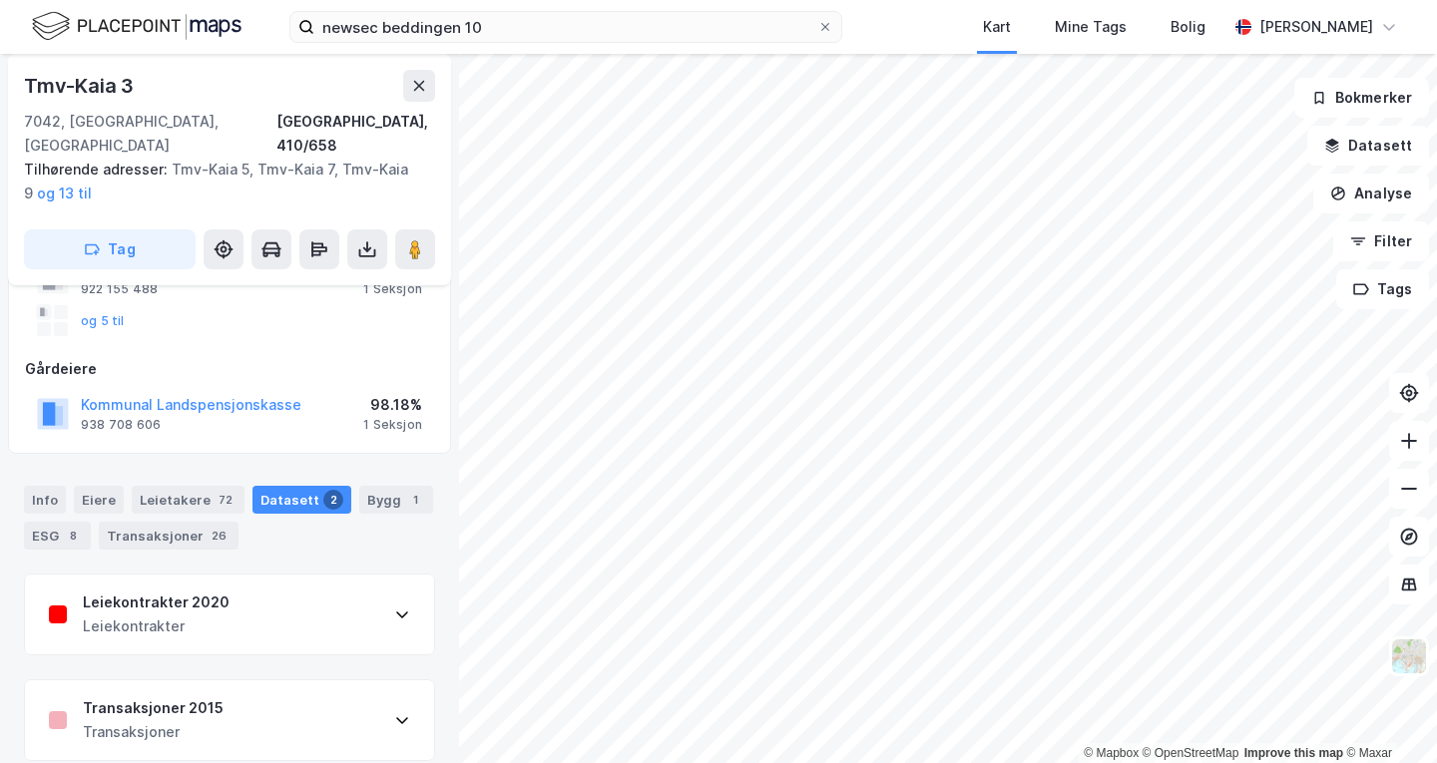
click at [374, 491] on div "Info [PERSON_NAME] 72 Datasett 2 Bygg 1 ESG 8 Transaksjoner 26" at bounding box center [229, 518] width 411 height 64
click at [374, 486] on div "Bygg 1" at bounding box center [396, 500] width 74 height 28
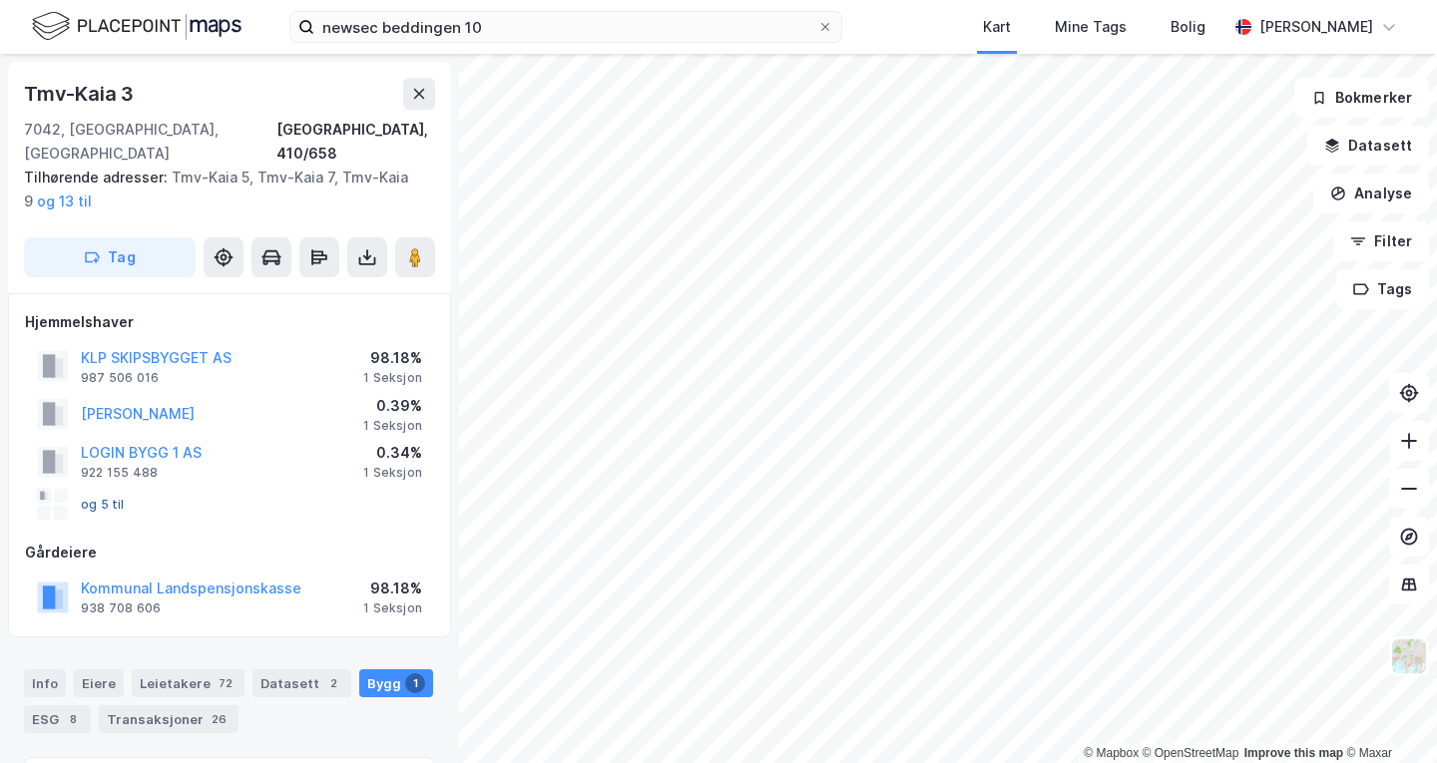
click at [0, 0] on button "og 5 til" at bounding box center [0, 0] width 0 height 0
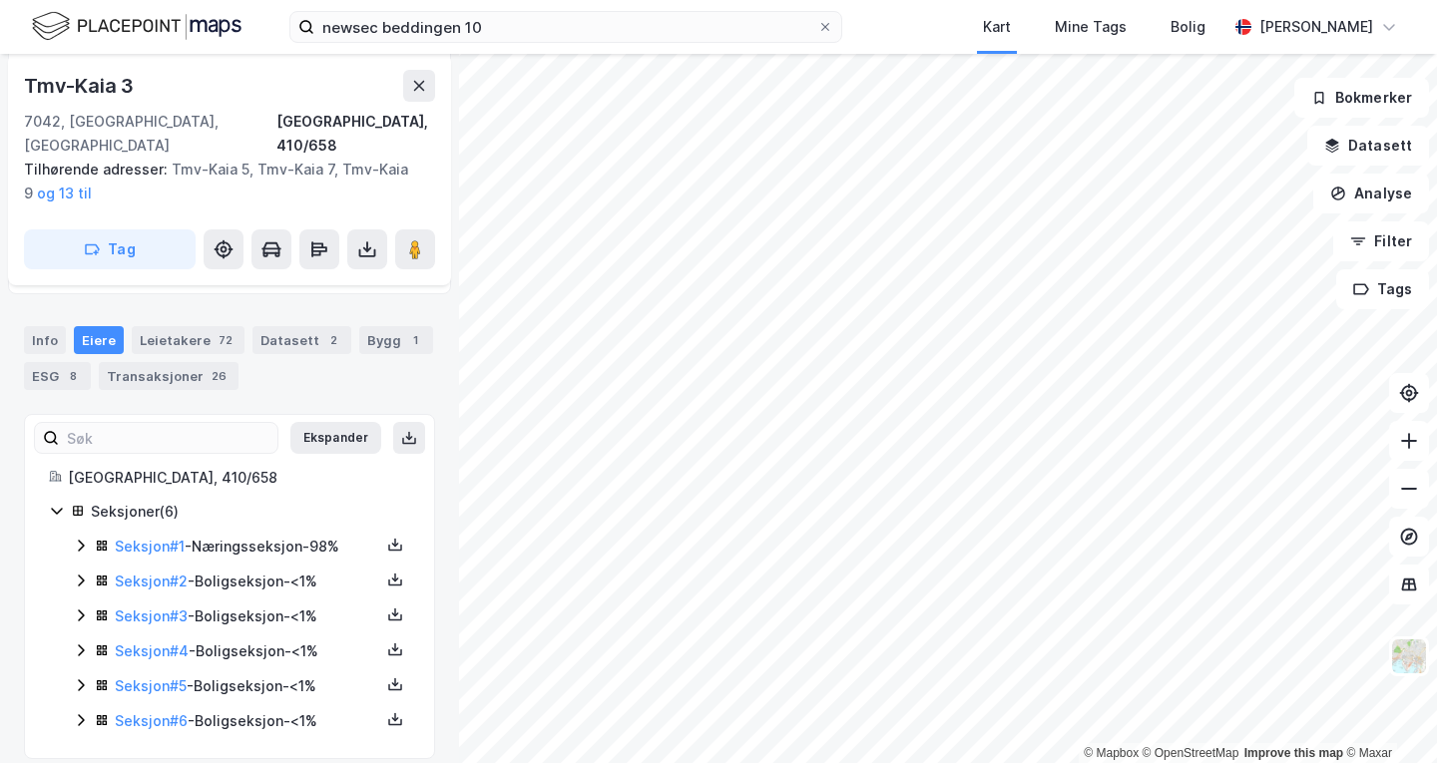
drag, startPoint x: 274, startPoint y: 463, endPoint x: 445, endPoint y: 140, distance: 365.6
click at [274, 466] on div "[GEOGRAPHIC_DATA], 410/658" at bounding box center [239, 478] width 342 height 24
